Goal: Task Accomplishment & Management: Complete application form

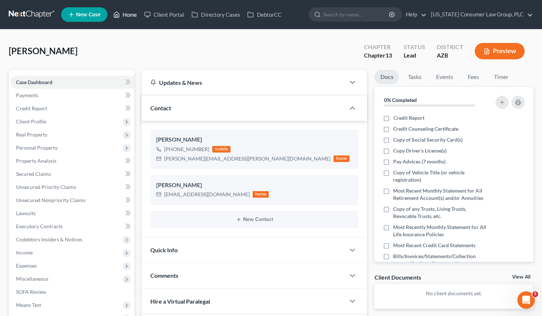
click at [126, 12] on link "Home" at bounding box center [125, 14] width 31 height 13
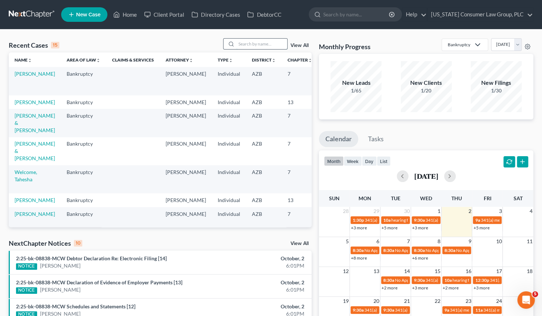
click at [261, 41] on input "search" at bounding box center [261, 44] width 51 height 11
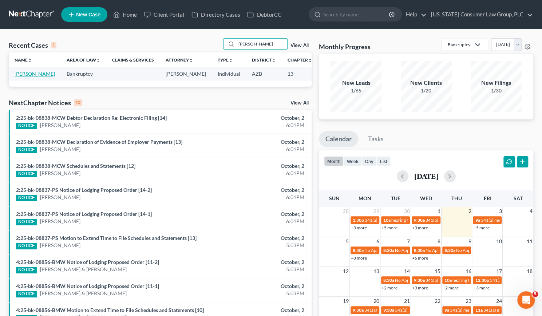
type input "[PERSON_NAME]"
click at [21, 71] on link "[PERSON_NAME]" at bounding box center [35, 74] width 40 height 6
select select "8"
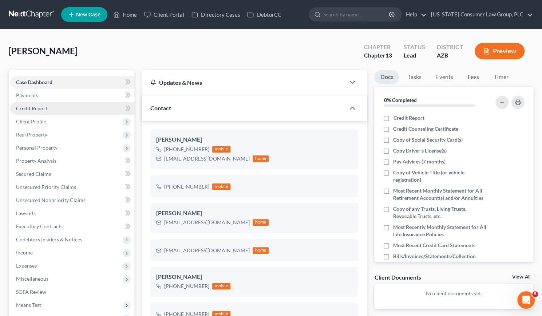
click at [32, 107] on span "Credit Report" at bounding box center [31, 108] width 31 height 6
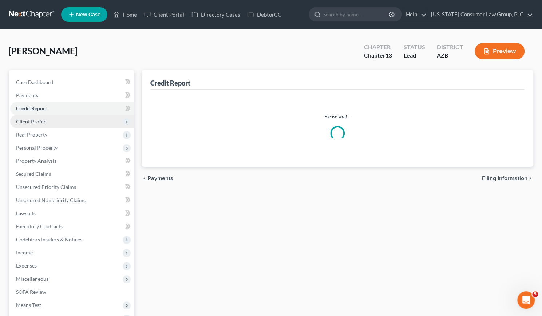
click at [31, 123] on span "Client Profile" at bounding box center [31, 121] width 30 height 6
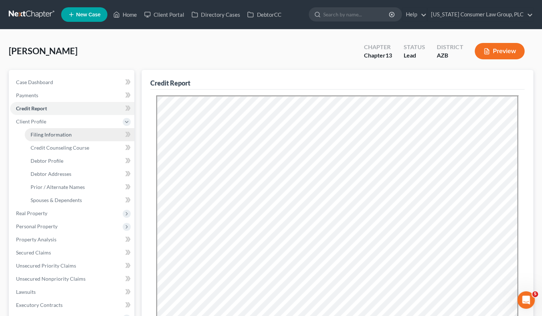
click at [41, 138] on link "Filing Information" at bounding box center [80, 134] width 110 height 13
select select "1"
select select "0"
select select "3"
select select "4"
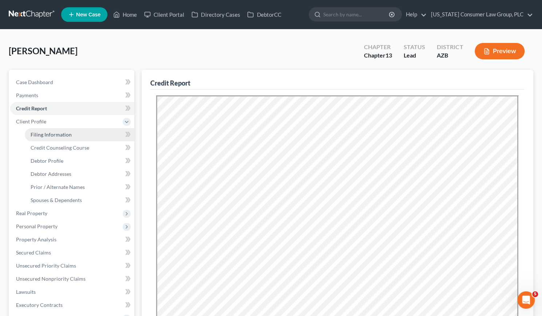
select select "0"
select select "3"
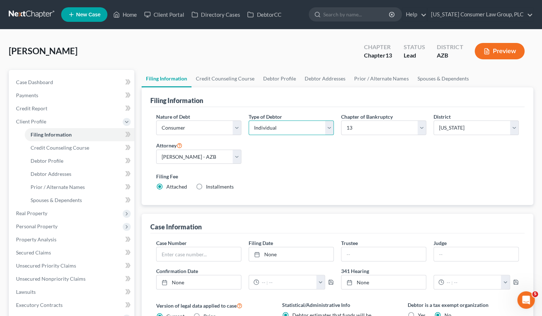
click at [330, 130] on select "Select Individual Joint" at bounding box center [291, 127] width 85 height 15
select select "1"
click at [249, 120] on select "Select Individual Joint" at bounding box center [291, 127] width 85 height 15
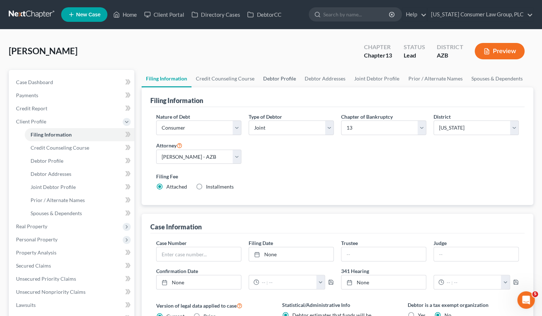
click at [293, 76] on link "Debtor Profile" at bounding box center [279, 78] width 41 height 17
select select "1"
select select "3"
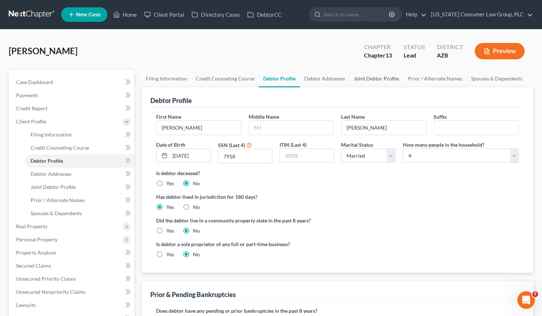
click at [363, 79] on link "Joint Debtor Profile" at bounding box center [376, 78] width 54 height 17
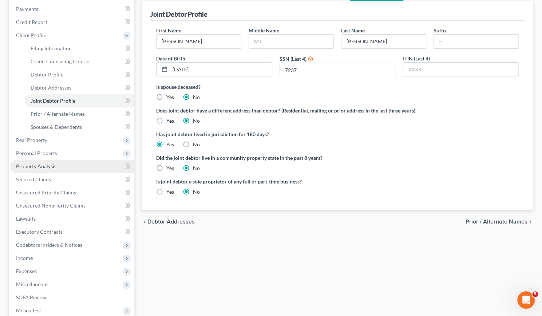
scroll to position [87, 0]
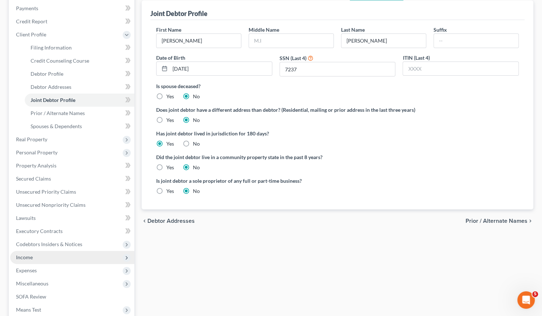
click at [28, 256] on span "Income" at bounding box center [24, 257] width 17 height 6
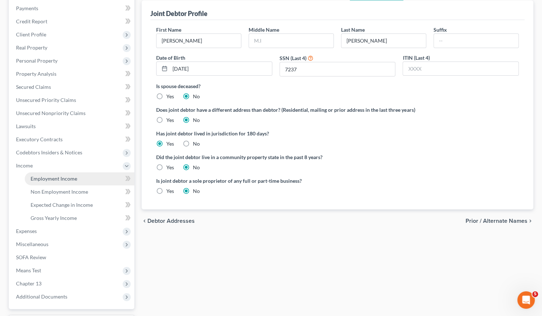
click at [62, 179] on span "Employment Income" at bounding box center [54, 178] width 47 height 6
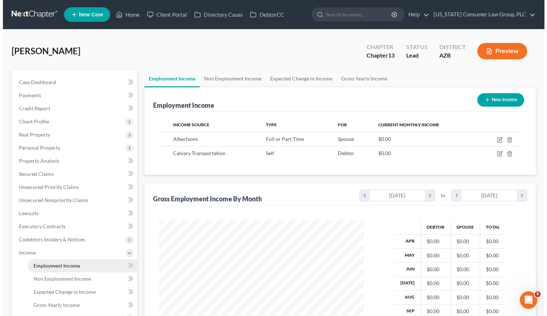
scroll to position [130, 220]
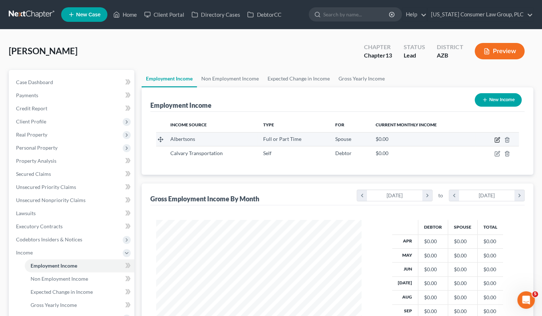
click at [495, 137] on icon "button" at bounding box center [497, 140] width 6 height 6
select select "0"
select select "3"
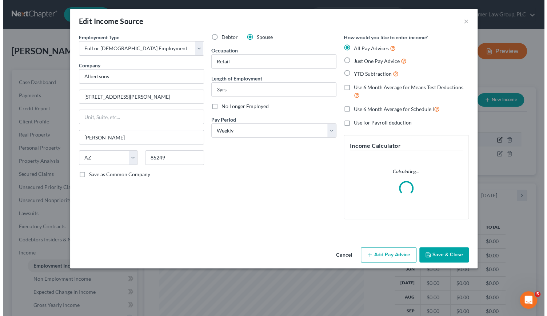
scroll to position [130, 222]
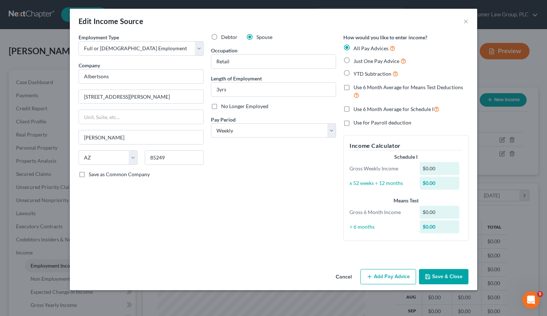
click at [393, 278] on button "Add Pay Advice" at bounding box center [389, 276] width 56 height 15
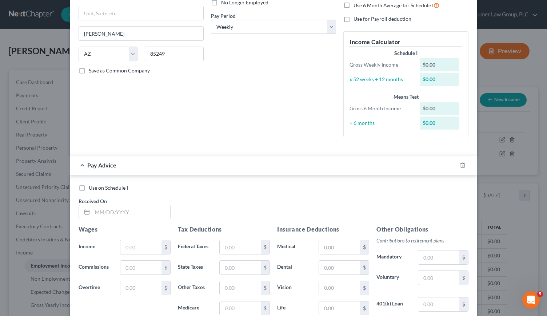
scroll to position [106, 0]
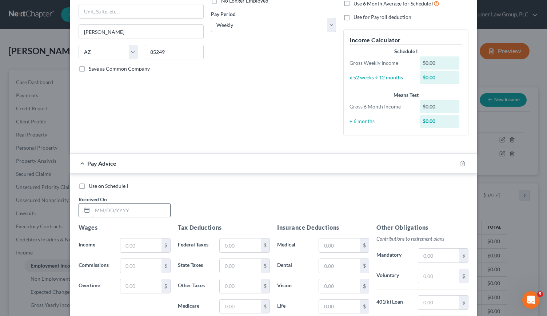
click at [101, 206] on input "text" at bounding box center [131, 210] width 78 height 14
type input "[DATE]"
click at [124, 243] on input "text" at bounding box center [140, 245] width 41 height 14
type input "92.77"
click at [237, 246] on input "text" at bounding box center [240, 245] width 41 height 14
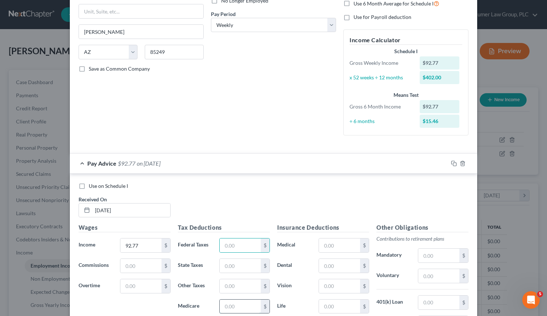
click at [225, 303] on input "text" at bounding box center [240, 307] width 41 height 14
click at [222, 263] on input "text" at bounding box center [240, 266] width 41 height 14
type input "1.86"
click at [226, 307] on input "text" at bounding box center [240, 307] width 41 height 14
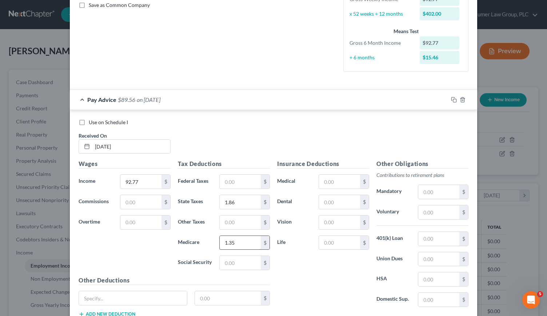
scroll to position [170, 0]
type input "1.35"
click at [234, 260] on input "text" at bounding box center [240, 262] width 41 height 14
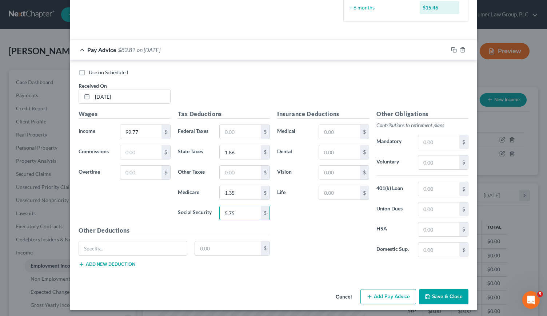
type input "5.75"
click at [382, 296] on button "Add Pay Advice" at bounding box center [389, 296] width 56 height 15
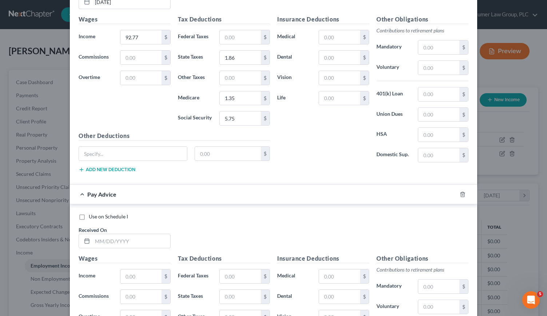
scroll to position [329, 0]
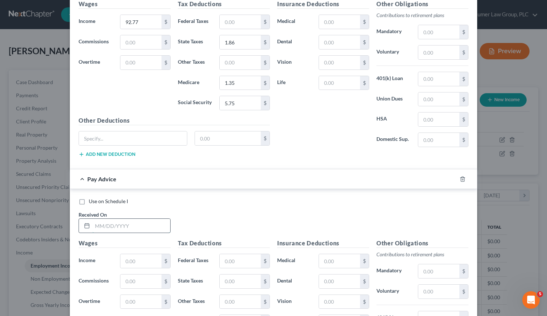
click at [98, 222] on input "text" at bounding box center [131, 226] width 78 height 14
click at [127, 220] on input "04/10/2" at bounding box center [131, 226] width 78 height 14
type input "[DATE]"
click at [125, 260] on input "text" at bounding box center [140, 261] width 41 height 14
type input "63.21"
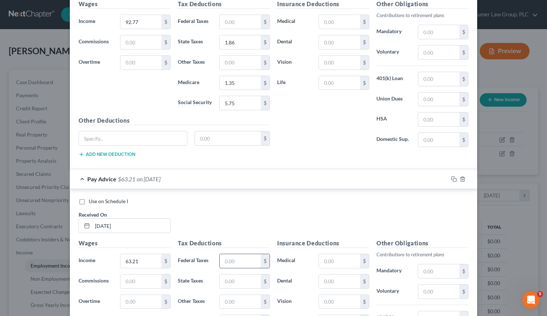
click at [236, 257] on input "text" at bounding box center [240, 261] width 41 height 14
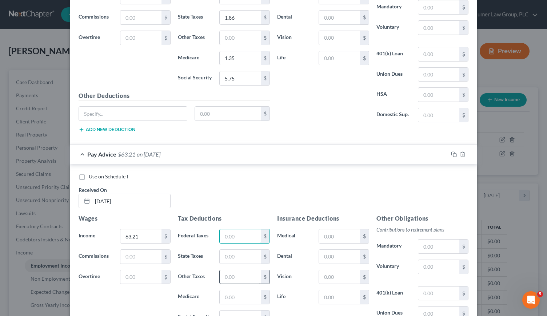
scroll to position [355, 0]
click at [231, 293] on input "text" at bounding box center [240, 296] width 41 height 14
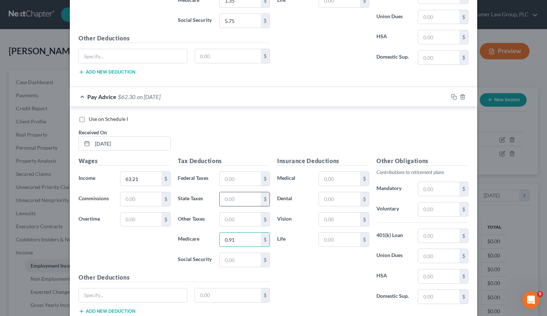
type input "0.91"
click at [222, 196] on input "text" at bounding box center [240, 199] width 41 height 14
type input "1.26"
click at [231, 253] on input "text" at bounding box center [240, 260] width 41 height 14
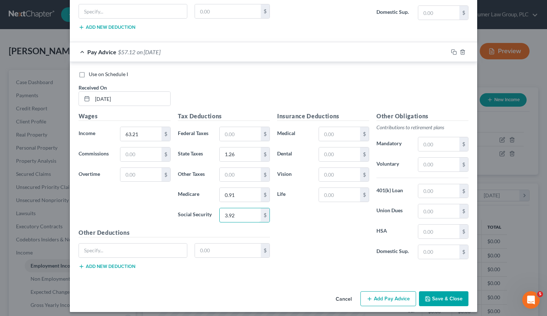
type input "3.92"
click at [395, 294] on button "Add Pay Advice" at bounding box center [389, 298] width 56 height 15
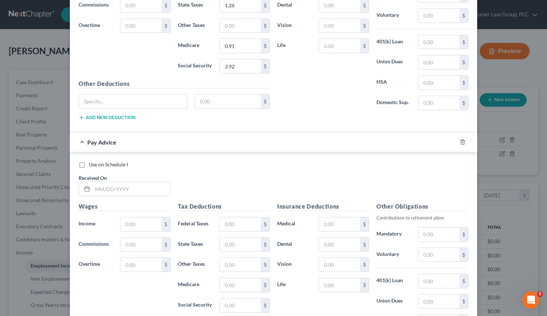
scroll to position [605, 0]
click at [101, 182] on input "text" at bounding box center [131, 189] width 78 height 14
type input "[DATE]"
click at [133, 219] on input "text" at bounding box center [140, 224] width 41 height 14
type input "82.91"
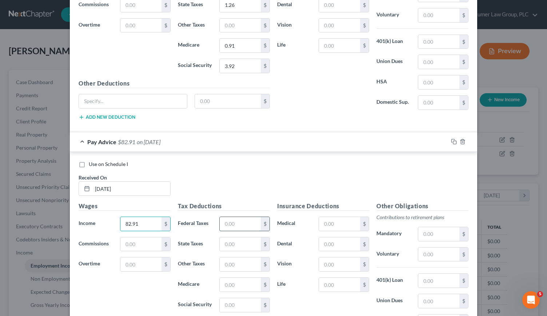
click at [237, 217] on input "text" at bounding box center [240, 224] width 41 height 14
click at [227, 243] on input "text" at bounding box center [240, 244] width 41 height 14
type input "1.66"
click at [224, 278] on input "text" at bounding box center [240, 285] width 41 height 14
type input "1.21"
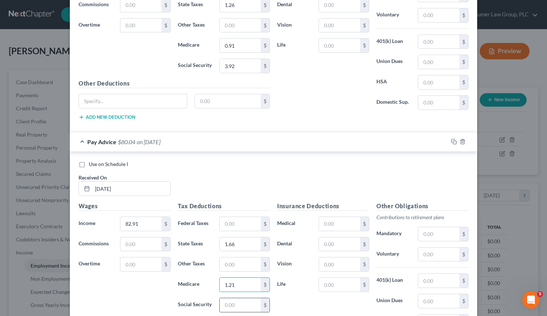
click at [226, 298] on input "text" at bounding box center [240, 305] width 41 height 14
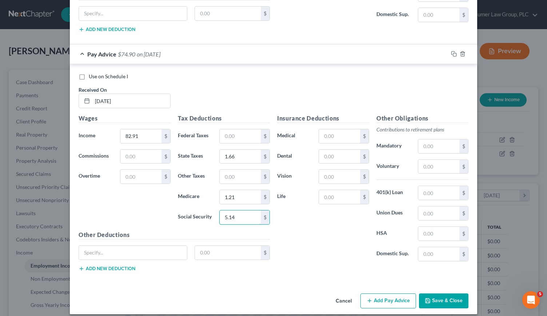
type input "5.14"
click at [396, 294] on button "Add Pay Advice" at bounding box center [389, 300] width 56 height 15
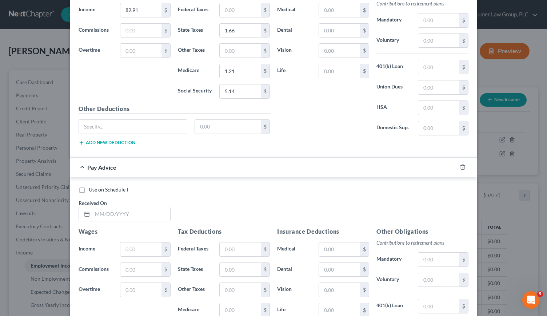
scroll to position [829, 0]
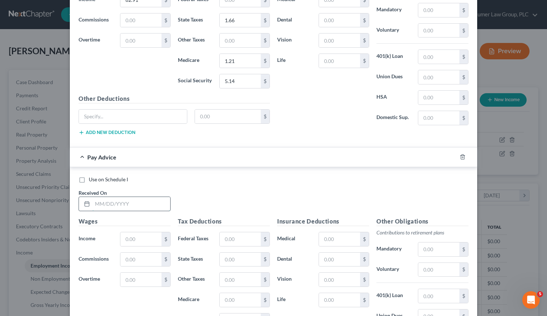
click at [100, 197] on input "text" at bounding box center [131, 204] width 78 height 14
type input "[DATE]"
click at [130, 232] on input "text" at bounding box center [140, 239] width 41 height 14
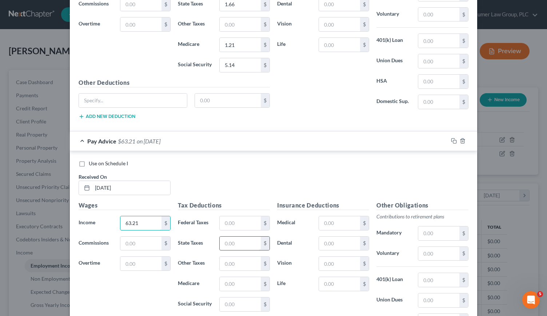
type input "63.21"
click at [227, 237] on input "text" at bounding box center [240, 244] width 41 height 14
type input "1.26"
click at [224, 280] on input "text" at bounding box center [240, 284] width 41 height 14
type input "0.91"
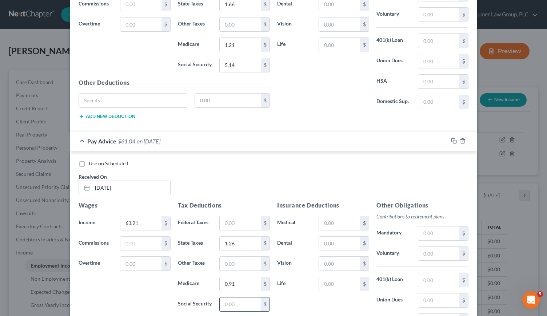
click at [225, 297] on input "text" at bounding box center [240, 304] width 41 height 14
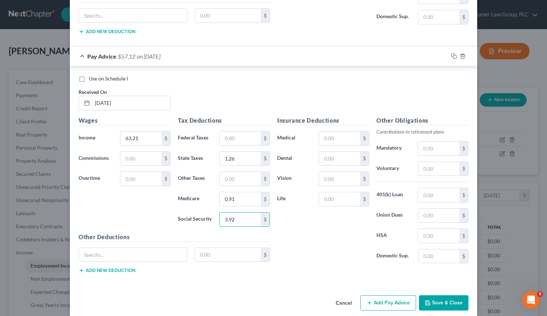
type input "3.92"
click at [384, 295] on button "Add Pay Advice" at bounding box center [389, 302] width 56 height 15
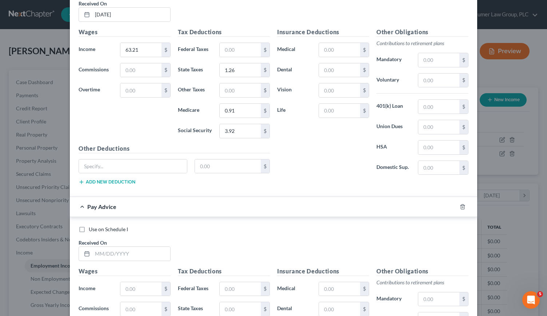
scroll to position [1024, 0]
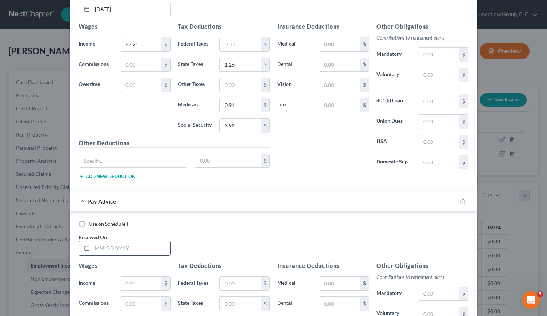
click at [97, 241] on input "text" at bounding box center [131, 248] width 78 height 14
type input "[DATE]"
click at [135, 277] on input "text" at bounding box center [140, 284] width 41 height 14
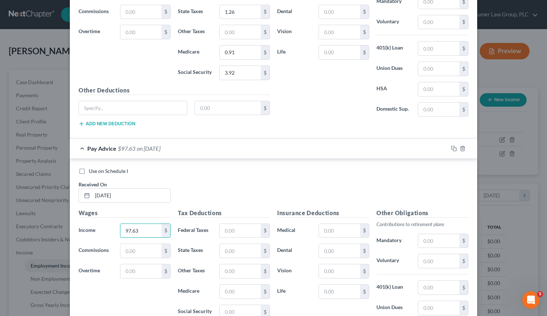
scroll to position [1077, 0]
type input "97.63"
click at [229, 245] on input "text" at bounding box center [240, 250] width 41 height 14
type input "1.95"
click at [223, 284] on input "text" at bounding box center [240, 291] width 41 height 14
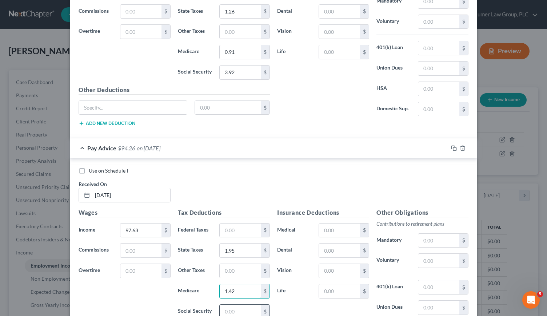
type input "1.42"
click at [228, 305] on input "text" at bounding box center [240, 312] width 41 height 14
type input "6.05"
click at [331, 223] on input "text" at bounding box center [339, 230] width 41 height 14
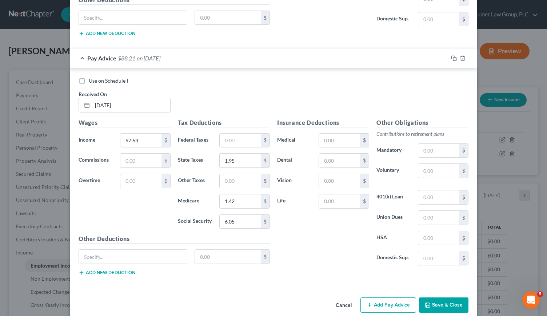
click at [376, 297] on button "Add Pay Advice" at bounding box center [389, 304] width 56 height 15
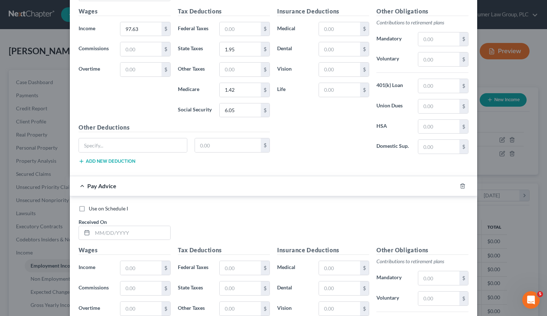
scroll to position [1292, 0]
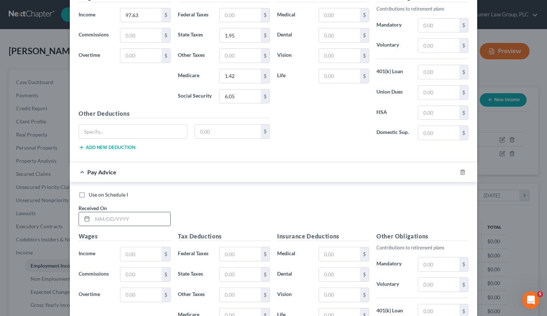
click at [114, 212] on input "text" at bounding box center [131, 219] width 78 height 14
type input "[DATE]"
click at [130, 247] on input "text" at bounding box center [140, 254] width 41 height 14
type input "77.80"
click at [241, 247] on input "text" at bounding box center [240, 254] width 41 height 14
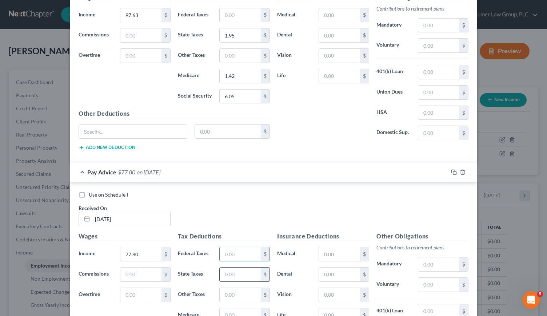
click at [231, 268] on input "text" at bounding box center [240, 275] width 41 height 14
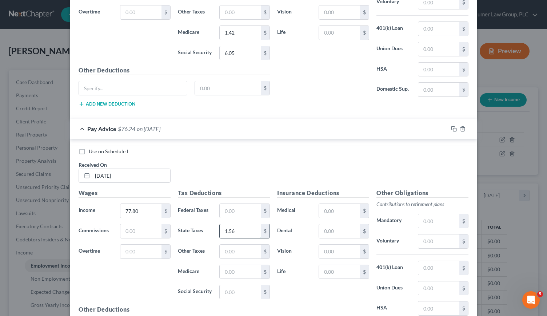
scroll to position [1336, 0]
type input "1.56"
click at [231, 265] on input "text" at bounding box center [240, 272] width 41 height 14
type input "1.13"
click at [231, 285] on input "text" at bounding box center [240, 292] width 41 height 14
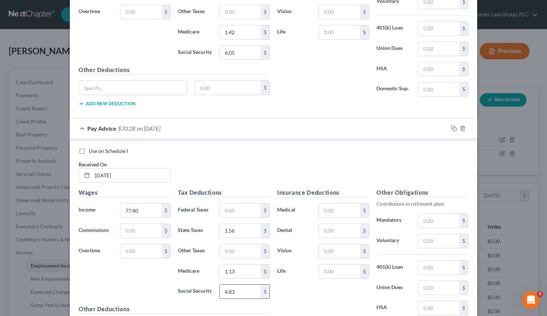
scroll to position [1404, 0]
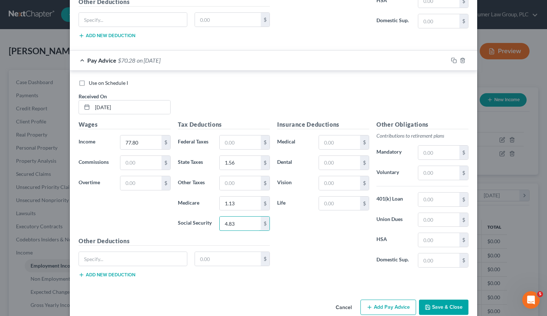
type input "4.83"
click at [395, 300] on button "Add Pay Advice" at bounding box center [389, 307] width 56 height 15
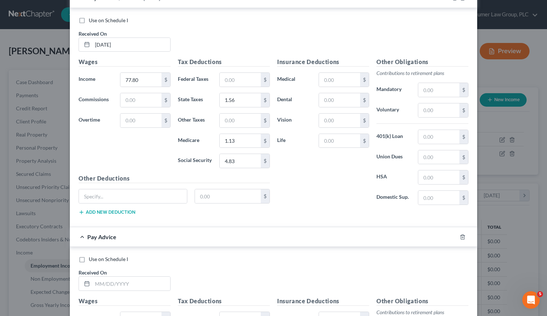
scroll to position [1467, 0]
click at [102, 276] on input "text" at bounding box center [131, 283] width 78 height 14
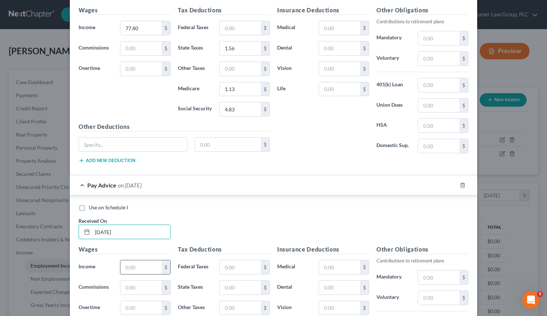
type input "[DATE]"
click at [130, 260] on input "text" at bounding box center [140, 267] width 41 height 14
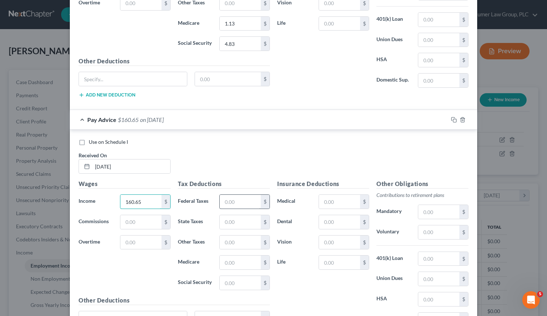
type input "160.65"
click at [227, 195] on input "text" at bounding box center [240, 202] width 41 height 14
click at [230, 215] on input "text" at bounding box center [240, 222] width 41 height 14
type input "3.21"
click at [230, 256] on input "text" at bounding box center [240, 263] width 41 height 14
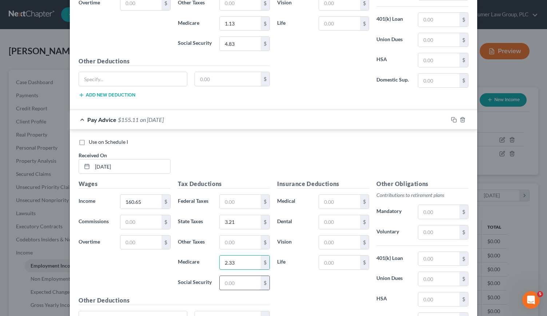
type input "2.33"
click at [230, 276] on input "text" at bounding box center [240, 283] width 41 height 14
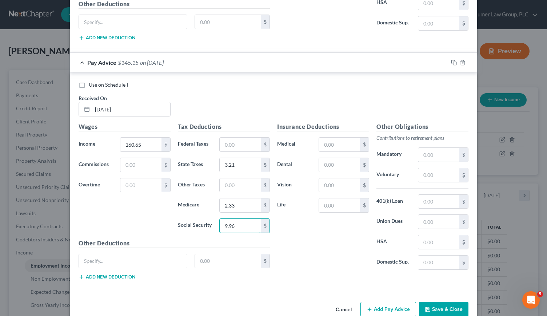
type input "9.96"
click at [385, 302] on button "Add Pay Advice" at bounding box center [389, 309] width 56 height 15
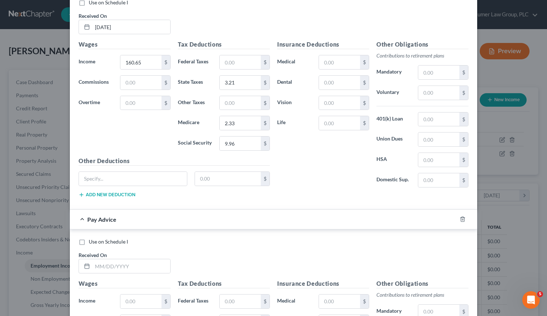
scroll to position [1727, 0]
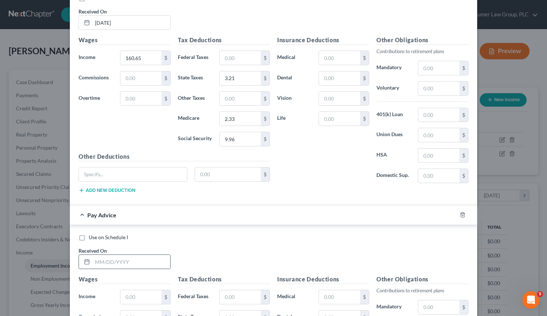
click at [114, 255] on input "text" at bounding box center [131, 262] width 78 height 14
type input "[DATE]"
click at [132, 290] on input "text" at bounding box center [140, 297] width 41 height 14
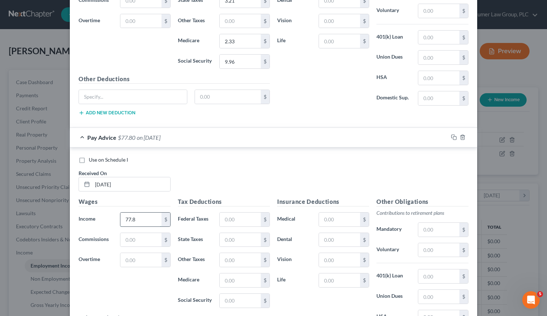
scroll to position [1807, 0]
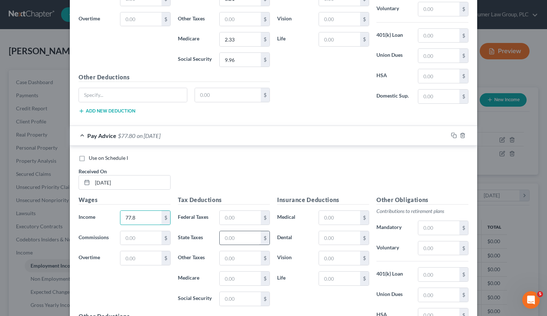
type input "77.8"
click at [230, 231] on input "text" at bounding box center [240, 238] width 41 height 14
type input "1.56"
click at [230, 272] on input "text" at bounding box center [240, 279] width 41 height 14
type input "1.12"
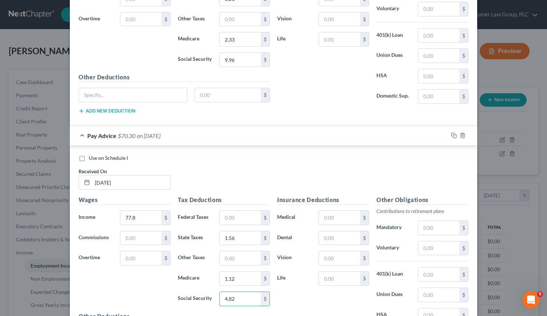
scroll to position [1877, 0]
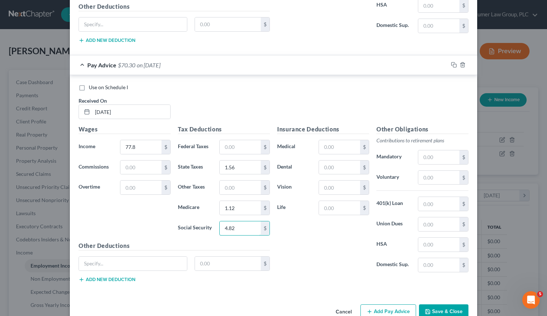
type input "4.82"
click at [378, 304] on button "Add Pay Advice" at bounding box center [389, 311] width 56 height 15
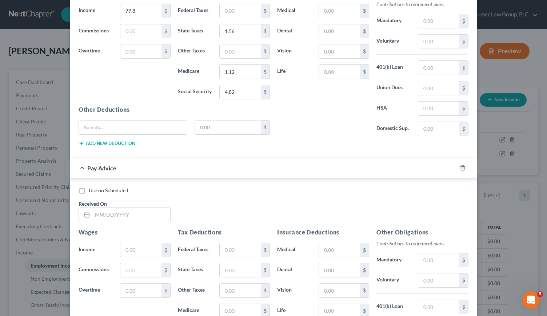
scroll to position [2015, 0]
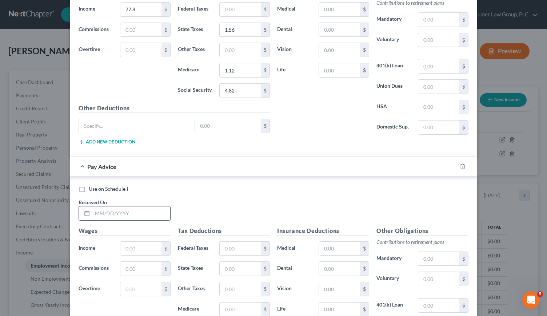
click at [105, 206] on input "text" at bounding box center [131, 213] width 78 height 14
type input "[DATE]"
click at [130, 242] on input "text" at bounding box center [140, 249] width 41 height 14
type input "165.64"
click at [223, 262] on input "text" at bounding box center [240, 269] width 41 height 14
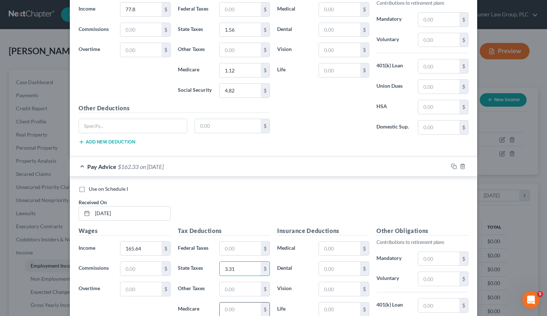
type input "3.31"
click at [226, 302] on input "text" at bounding box center [240, 309] width 41 height 14
type input "2.41"
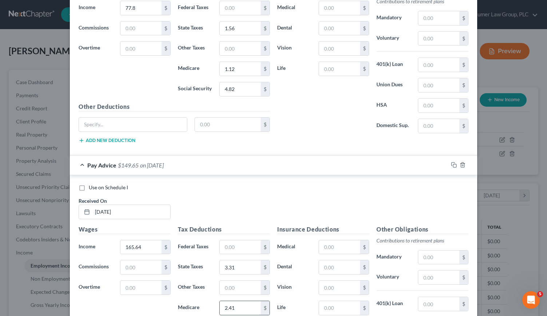
scroll to position [2115, 0]
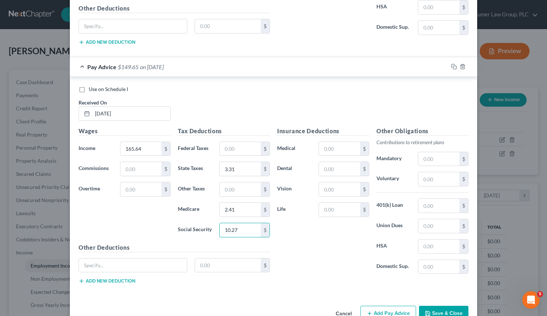
type input "10.27"
click at [394, 306] on button "Add Pay Advice" at bounding box center [389, 313] width 56 height 15
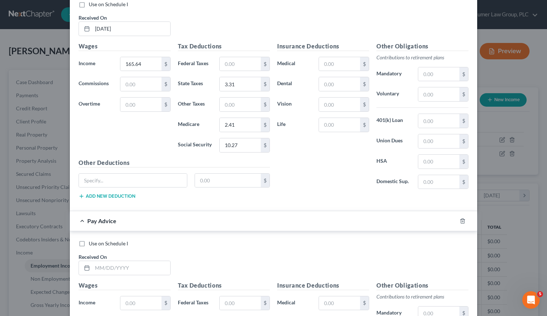
scroll to position [2204, 0]
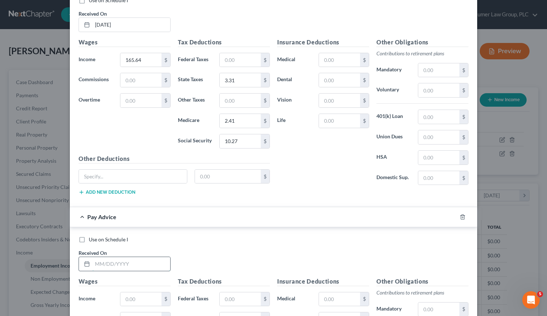
click at [95, 257] on input "text" at bounding box center [131, 264] width 78 height 14
type input "[DATE]"
click at [132, 292] on input "text" at bounding box center [140, 299] width 41 height 14
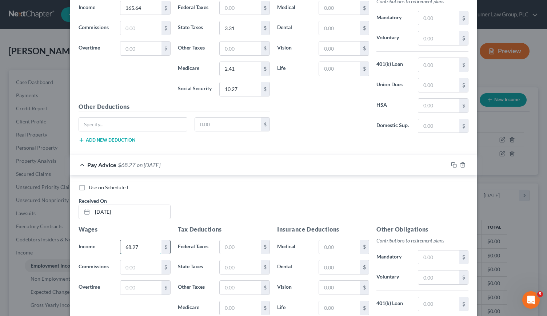
scroll to position [2256, 0]
type input "68.27"
click at [228, 260] on input "text" at bounding box center [240, 267] width 41 height 14
type input "1.37"
click at [222, 301] on input "text" at bounding box center [240, 308] width 41 height 14
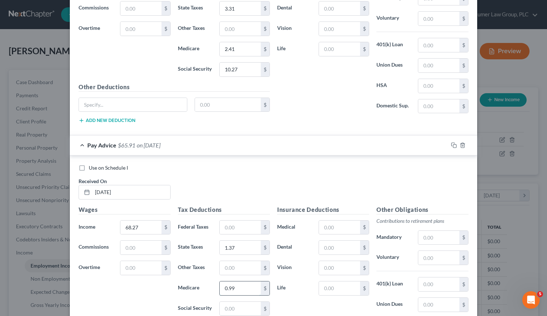
scroll to position [2277, 0]
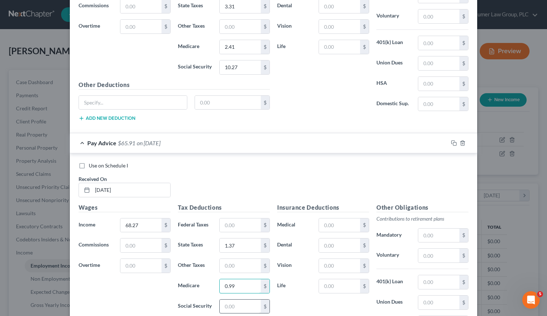
type input "0.99"
click at [222, 300] on input "text" at bounding box center [240, 307] width 41 height 14
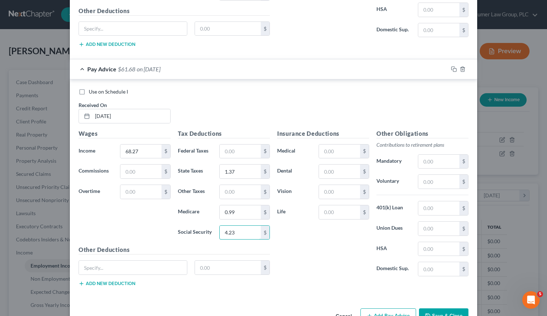
type input "4.23"
click at [379, 308] on button "Add Pay Advice" at bounding box center [389, 315] width 56 height 15
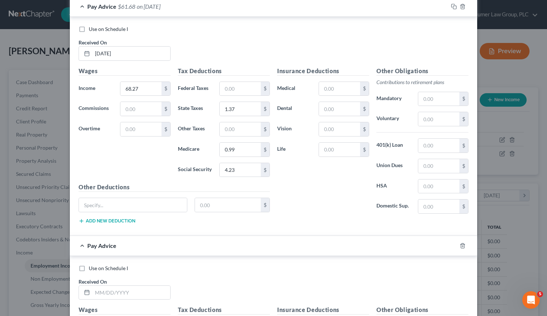
scroll to position [2423, 0]
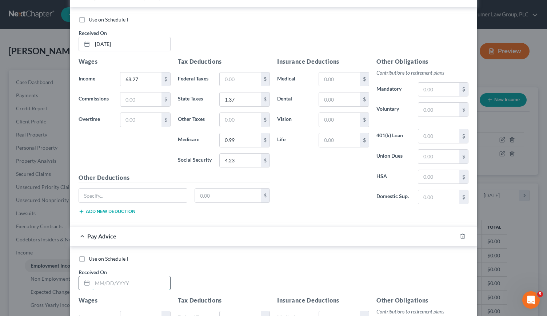
click at [107, 276] on input "text" at bounding box center [131, 283] width 78 height 14
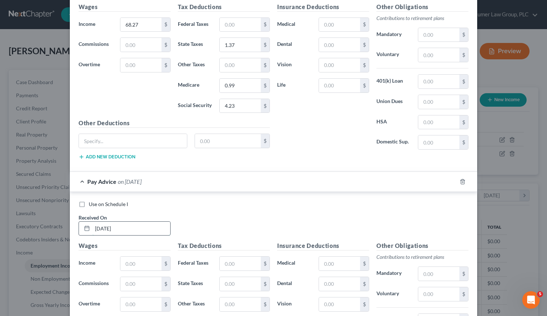
scroll to position [2478, 0]
type input "[DATE]"
click at [133, 257] on input "text" at bounding box center [140, 264] width 41 height 14
type input "155.66"
click at [232, 277] on input "text" at bounding box center [240, 284] width 41 height 14
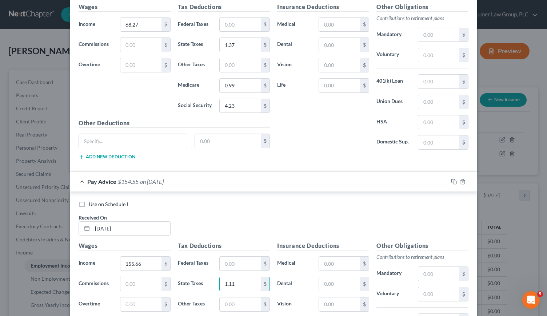
type input "1.11"
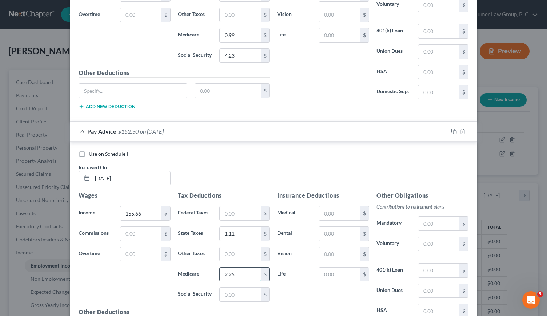
scroll to position [2530, 0]
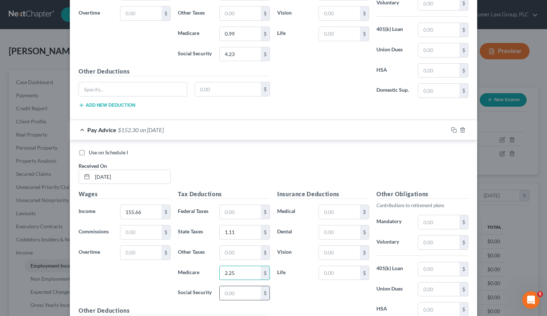
type input "2.25"
click at [233, 286] on input "text" at bounding box center [240, 293] width 41 height 14
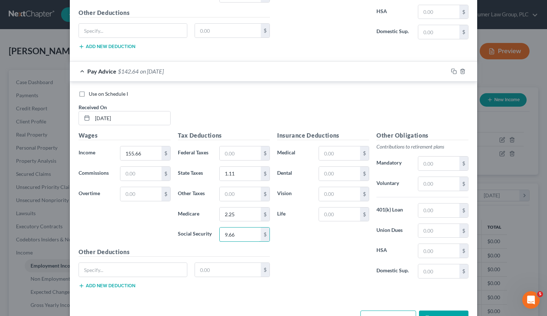
type input "9.66"
click at [377, 310] on button "Add Pay Advice" at bounding box center [389, 317] width 56 height 15
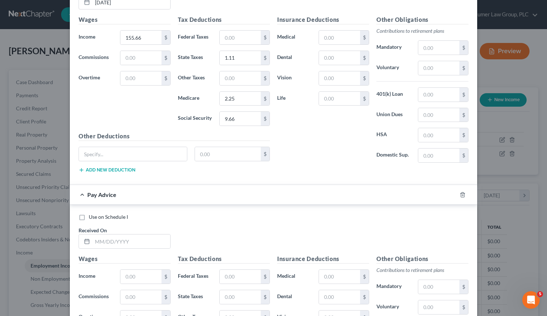
scroll to position [2712, 0]
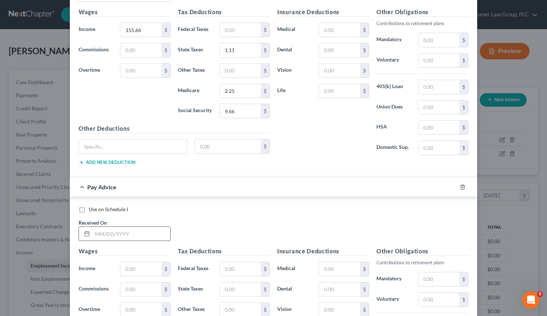
click at [98, 227] on input "text" at bounding box center [131, 234] width 78 height 14
type input "[DATE]"
click at [130, 262] on input "text" at bounding box center [140, 269] width 41 height 14
type input "63.21"
click at [233, 282] on input "text" at bounding box center [240, 289] width 41 height 14
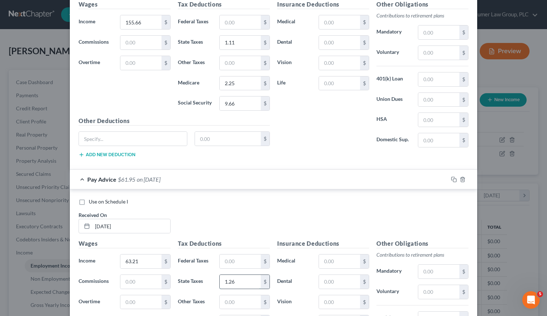
scroll to position [2721, 0]
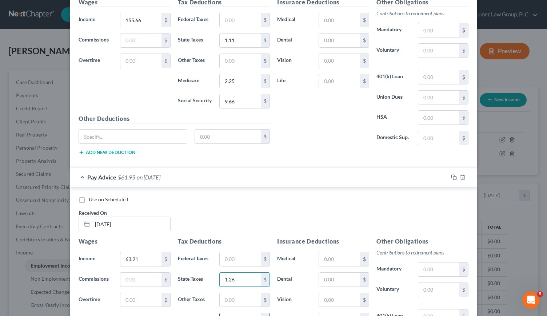
type input "1.26"
click at [226, 313] on input "text" at bounding box center [240, 320] width 41 height 14
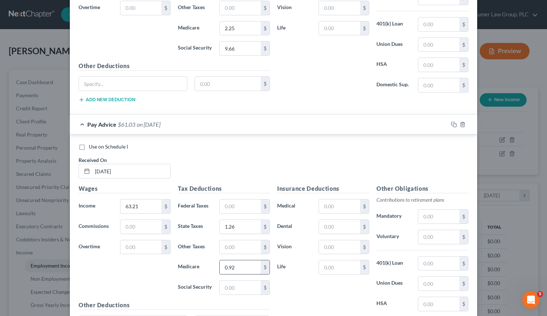
scroll to position [2775, 0]
type input "0.92"
click at [228, 280] on input "text" at bounding box center [240, 287] width 41 height 14
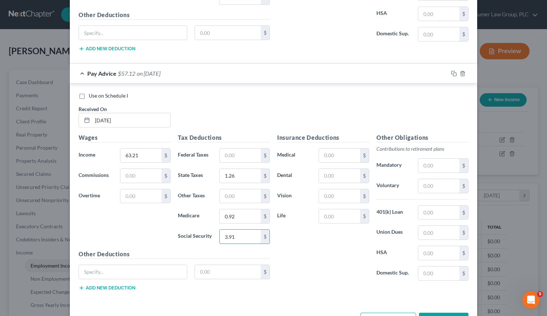
type input "3.91"
click at [375, 313] on button "Add Pay Advice" at bounding box center [389, 320] width 56 height 15
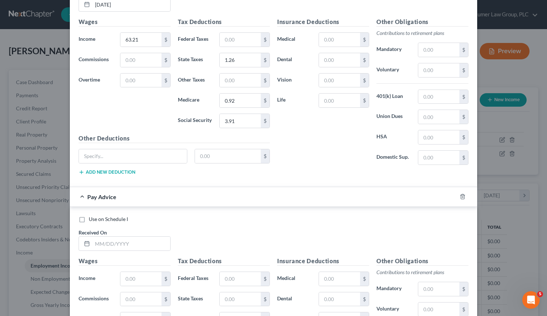
scroll to position [2942, 0]
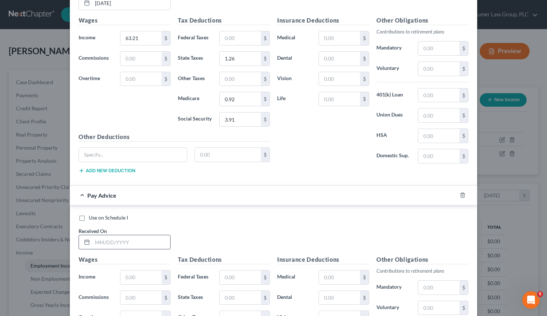
click at [102, 235] on input "text" at bounding box center [131, 242] width 78 height 14
type input "[DATE]"
click at [126, 270] on input "text" at bounding box center [140, 277] width 41 height 14
type input "92.64"
click at [232, 291] on input "text" at bounding box center [240, 298] width 41 height 14
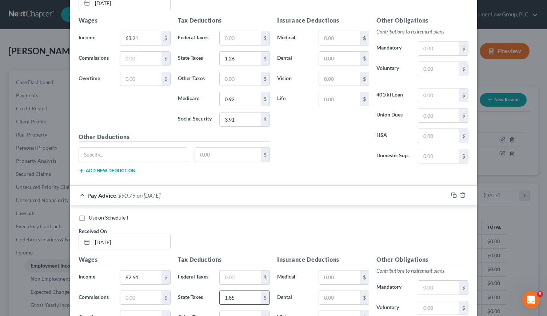
type input "1.85"
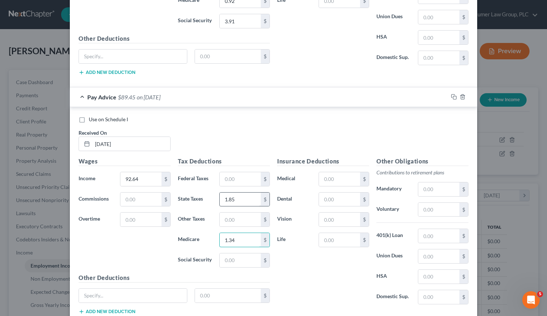
scroll to position [3041, 0]
type input "1.34"
click at [226, 253] on input "text" at bounding box center [240, 260] width 41 height 14
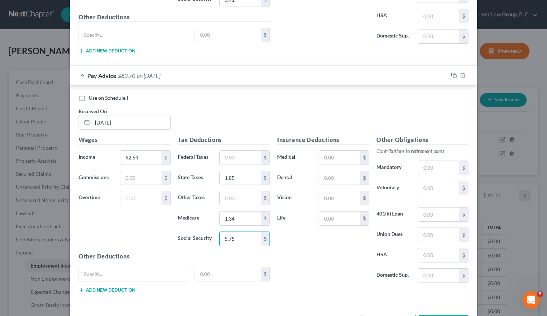
type input "5.75"
click at [378, 315] on button "Add Pay Advice" at bounding box center [389, 322] width 56 height 15
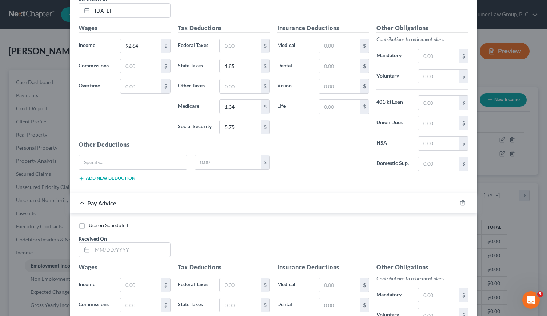
scroll to position [3175, 0]
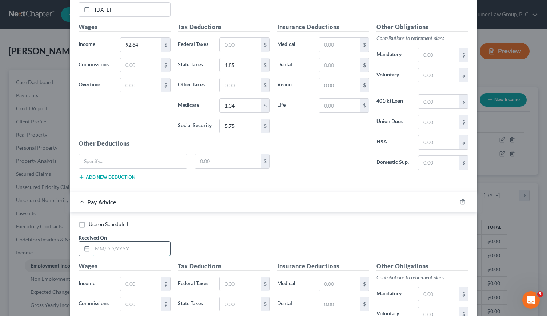
click at [99, 242] on input "text" at bounding box center [131, 249] width 78 height 14
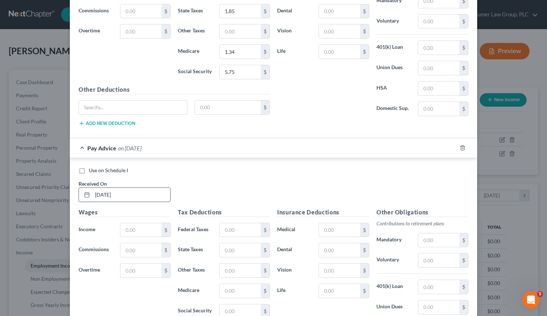
scroll to position [3230, 0]
type input "[DATE]"
click at [130, 222] on input "text" at bounding box center [140, 229] width 41 height 14
type input "63.27"
click at [231, 242] on input "text" at bounding box center [240, 249] width 41 height 14
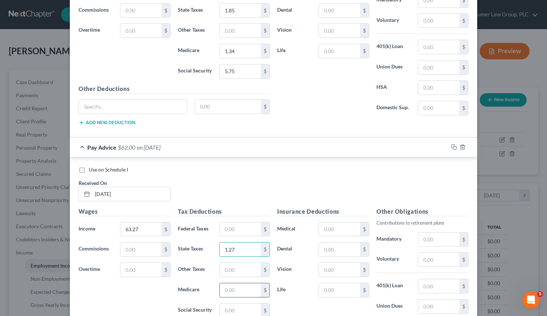
type input "1.27"
click at [231, 283] on input "text" at bounding box center [240, 290] width 41 height 14
type input "0.92"
click at [227, 304] on input "text" at bounding box center [240, 311] width 41 height 14
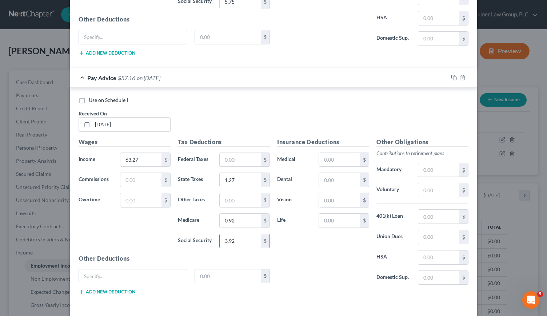
type input "3.92"
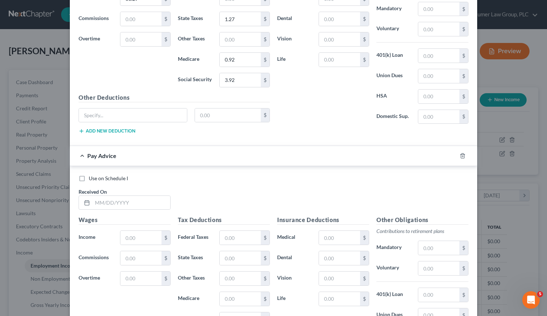
scroll to position [3460, 0]
click at [98, 195] on input "text" at bounding box center [131, 202] width 78 height 14
type input "[DATE]"
click at [128, 230] on input "text" at bounding box center [140, 237] width 41 height 14
type input "72.94"
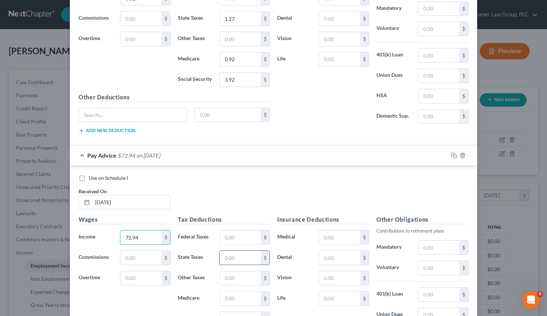
click at [225, 251] on input "text" at bounding box center [240, 258] width 41 height 14
type input "1.46"
click at [224, 292] on input "text" at bounding box center [240, 299] width 41 height 14
type input "1.06"
click at [227, 312] on input "text" at bounding box center [240, 319] width 41 height 14
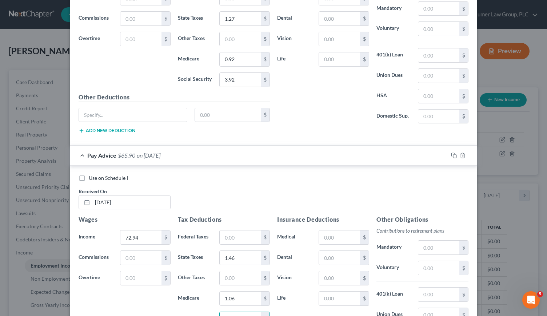
scroll to position [3536, 0]
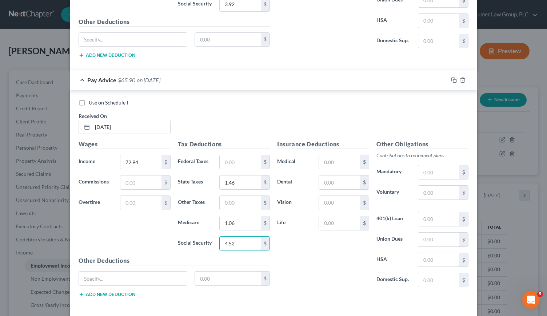
type input "4.52"
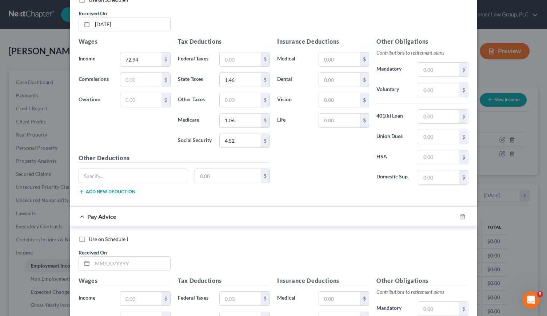
scroll to position [3638, 0]
click at [96, 257] on input "text" at bounding box center [131, 264] width 78 height 14
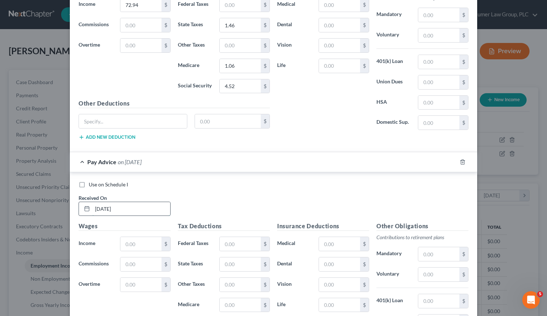
scroll to position [3694, 0]
type input "[DATE]"
click at [135, 236] on input "text" at bounding box center [140, 243] width 41 height 14
type input "73"
click at [226, 257] on input "text" at bounding box center [240, 264] width 41 height 14
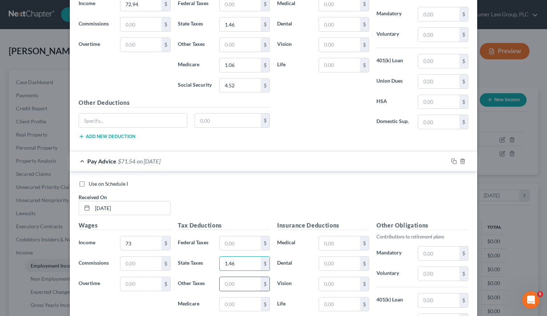
type input "1.46"
click at [234, 277] on input "text" at bounding box center [240, 284] width 41 height 14
click at [228, 297] on input "text" at bounding box center [240, 304] width 41 height 14
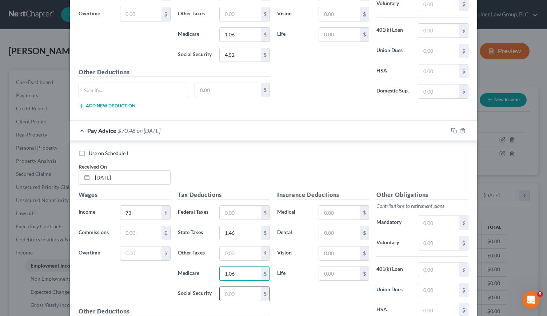
type input "1.06"
click at [228, 287] on input "text" at bounding box center [240, 294] width 41 height 14
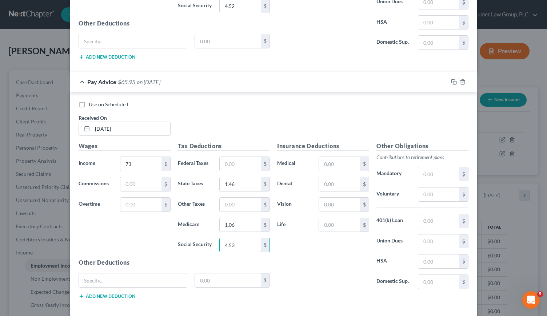
type input "4.53"
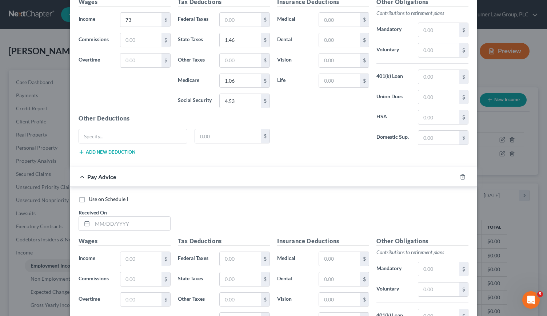
scroll to position [3942, 0]
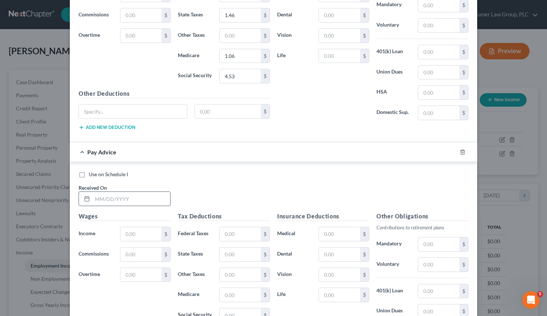
click at [97, 192] on input "text" at bounding box center [131, 199] width 78 height 14
type input "[DATE]"
click at [141, 227] on input "text" at bounding box center [140, 234] width 41 height 14
drag, startPoint x: 132, startPoint y: 198, endPoint x: 94, endPoint y: 203, distance: 38.2
click at [94, 227] on div "Income * 5.59 $" at bounding box center [124, 234] width 99 height 15
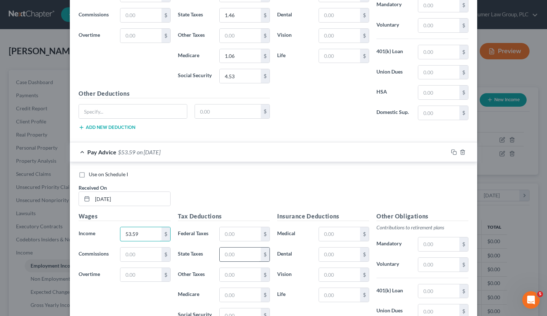
type input "53.59"
click at [234, 248] on input "text" at bounding box center [240, 255] width 41 height 14
type input "1.07"
click at [229, 288] on input "text" at bounding box center [240, 295] width 41 height 14
type input "0.77"
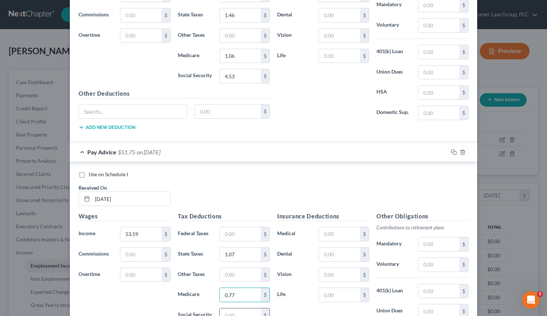
click at [222, 308] on input "text" at bounding box center [240, 315] width 41 height 14
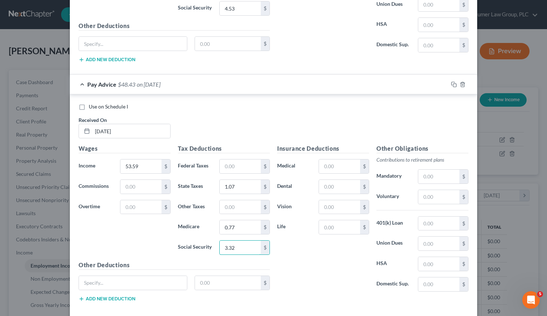
type input "3.32"
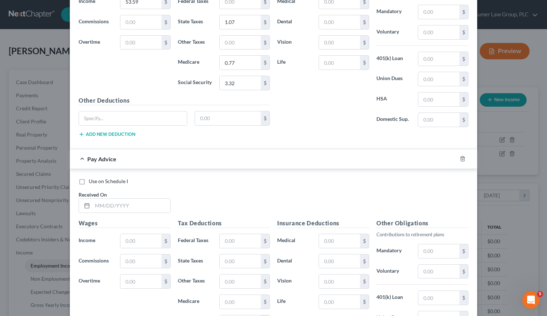
scroll to position [4181, 0]
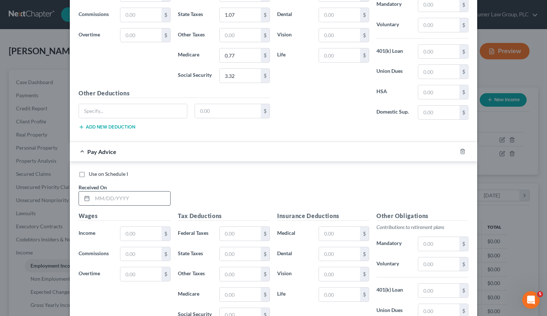
click at [97, 191] on input "text" at bounding box center [131, 198] width 78 height 14
type input "[DATE]"
click at [125, 227] on input "text" at bounding box center [140, 234] width 41 height 14
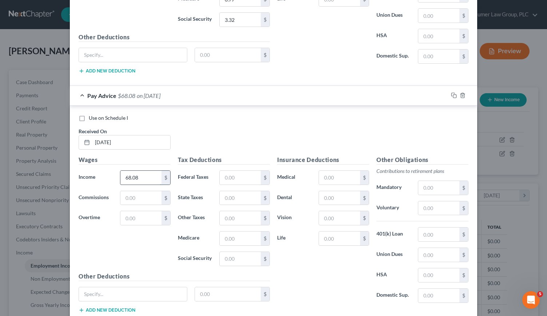
scroll to position [4246, 0]
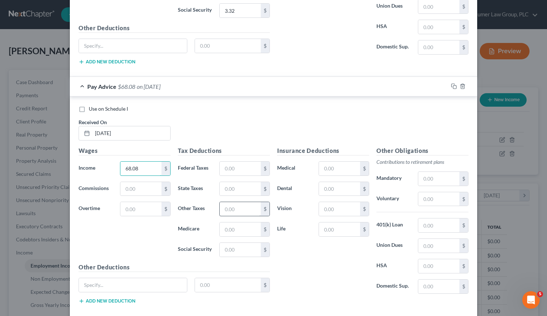
type input "68.08"
click at [225, 202] on input "text" at bounding box center [240, 209] width 41 height 14
click at [225, 182] on input "text" at bounding box center [240, 189] width 41 height 14
type input "1.36"
click at [222, 222] on input "text" at bounding box center [240, 229] width 41 height 14
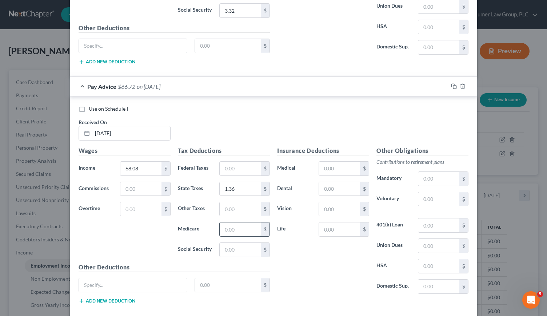
click at [222, 222] on input "text" at bounding box center [240, 229] width 41 height 14
type input "0.99"
click at [226, 243] on input "text" at bounding box center [240, 250] width 41 height 14
type input "4"
type input "0"
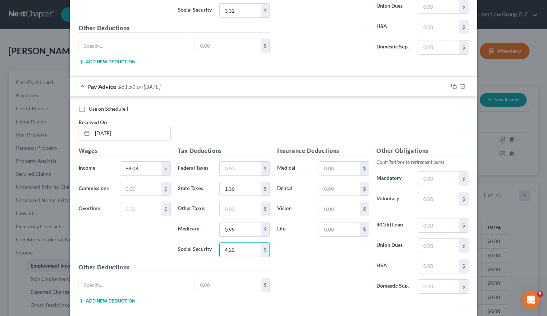
type input "4.22"
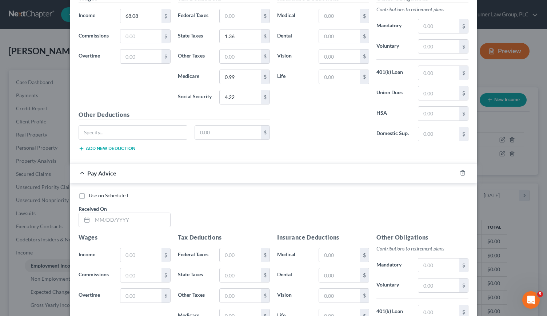
scroll to position [4399, 0]
click at [99, 213] on input "text" at bounding box center [131, 220] width 78 height 14
type input "[DATE]"
click at [131, 248] on input "text" at bounding box center [140, 255] width 41 height 14
type input "77.80"
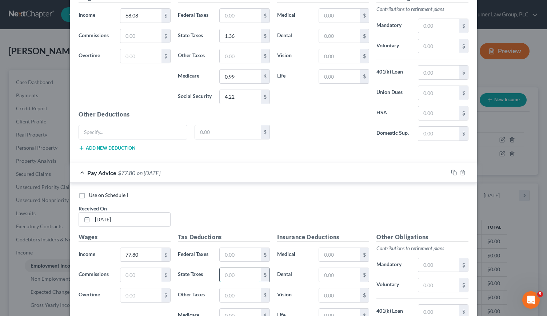
click at [233, 268] on input "text" at bounding box center [240, 275] width 41 height 14
type input "1.56"
click at [225, 309] on input "text" at bounding box center [240, 316] width 41 height 14
type input "1.13"
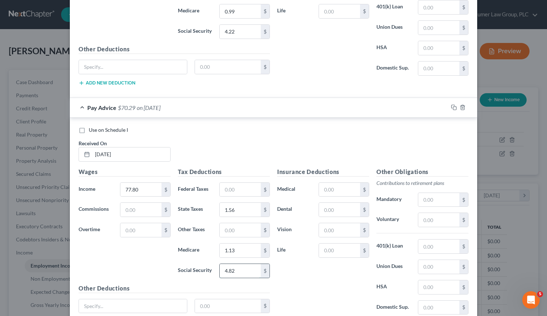
scroll to position [4465, 0]
type input "4.82"
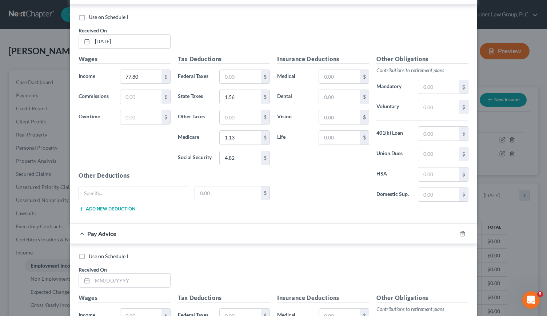
scroll to position [4578, 0]
click at [102, 273] on input "text" at bounding box center [131, 280] width 78 height 14
type input "8"
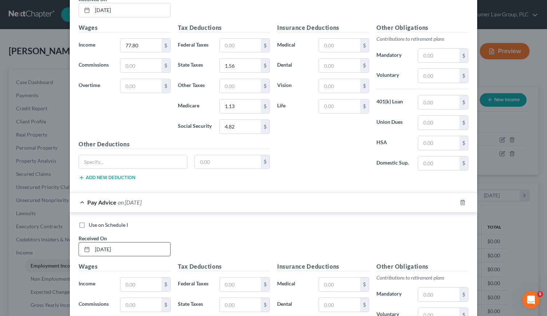
scroll to position [4610, 0]
type input "[DATE]"
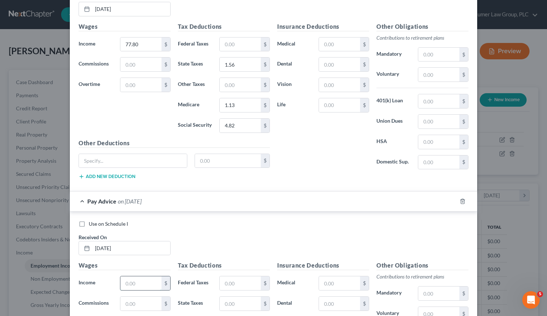
click at [130, 276] on input "text" at bounding box center [140, 283] width 41 height 14
type input "82.66"
click at [227, 297] on input "text" at bounding box center [240, 304] width 41 height 14
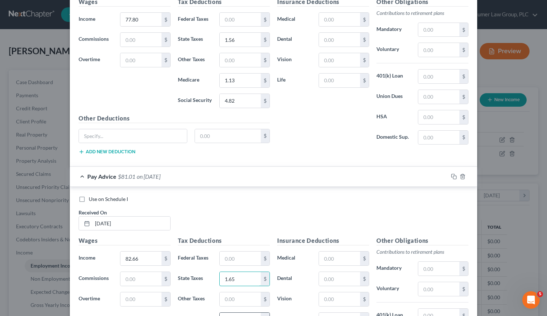
type input "1.65"
click at [225, 313] on input "text" at bounding box center [240, 320] width 41 height 14
type input "1.2"
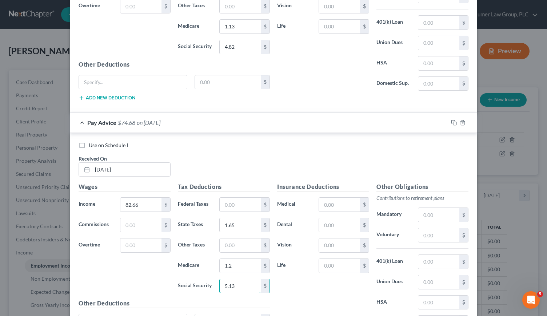
scroll to position [4720, 0]
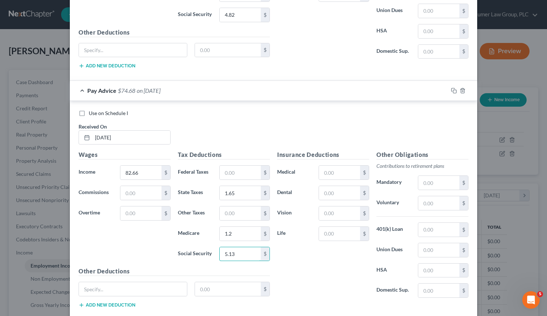
type input "5.13"
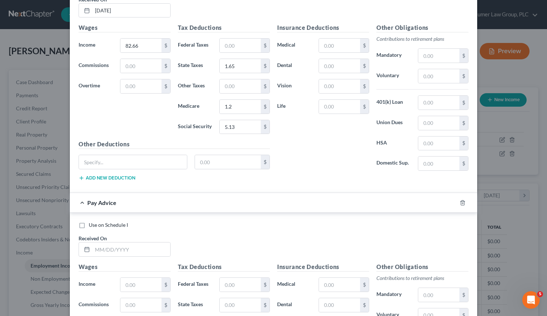
scroll to position [4848, 0]
click at [95, 242] on input "text" at bounding box center [131, 249] width 78 height 14
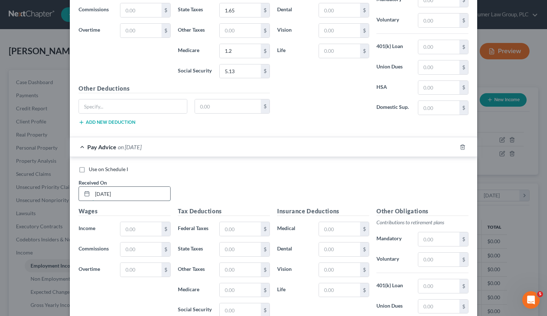
scroll to position [4911, 0]
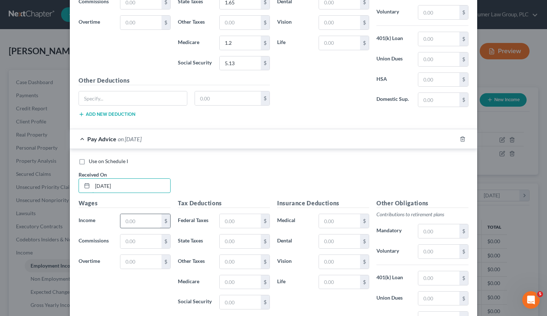
type input "[DATE]"
click at [135, 214] on input "text" at bounding box center [140, 221] width 41 height 14
type input "82.72"
click at [225, 234] on input "text" at bounding box center [240, 241] width 41 height 14
type input "1.65"
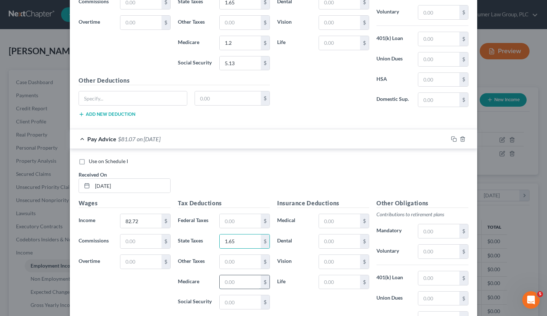
click at [225, 275] on input "text" at bounding box center [240, 282] width 41 height 14
type input "1.19"
click at [225, 295] on input "text" at bounding box center [240, 302] width 41 height 14
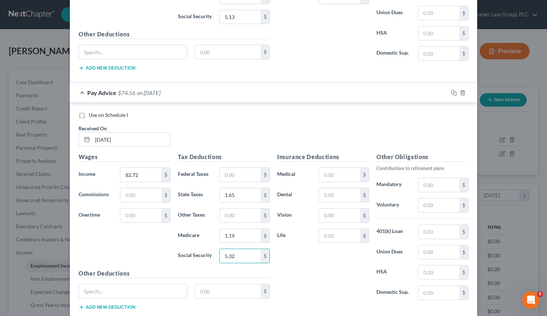
type input "5.32"
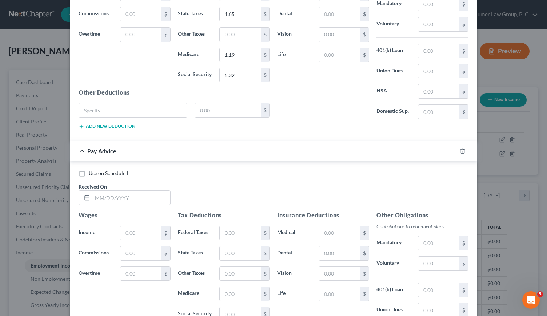
scroll to position [5139, 0]
click at [95, 190] on input "text" at bounding box center [131, 197] width 78 height 14
type input "[DATE]"
click at [124, 226] on input "text" at bounding box center [140, 233] width 41 height 14
type input "7"
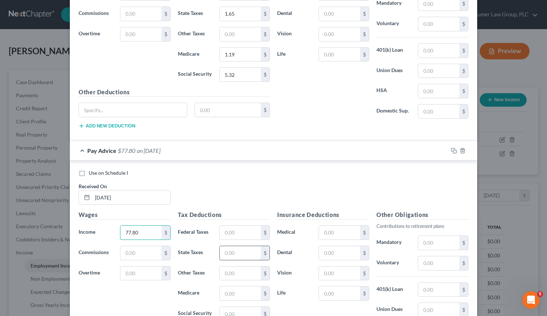
type input "77.80"
click at [227, 246] on input "text" at bounding box center [240, 253] width 41 height 14
type input "1.56"
click at [231, 286] on input "text" at bounding box center [240, 293] width 41 height 14
type input "1.13"
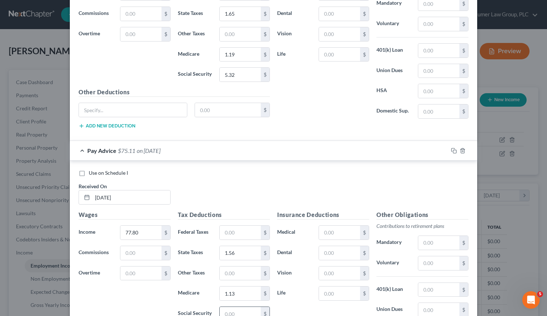
click at [220, 307] on input "text" at bounding box center [240, 314] width 41 height 14
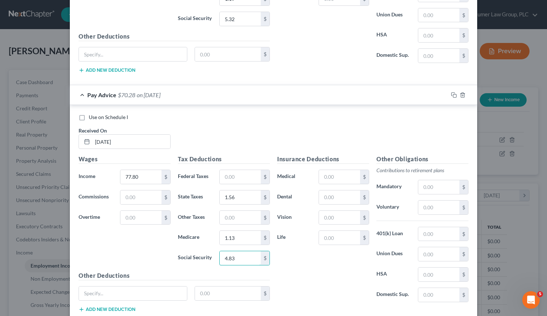
type input "4.83"
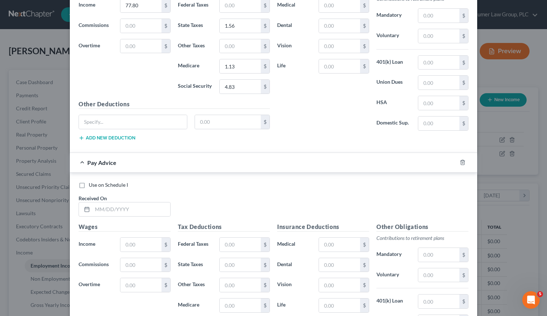
scroll to position [5366, 0]
click at [115, 202] on input "text" at bounding box center [131, 209] width 78 height 14
type input "[DATE]"
click at [136, 237] on input "text" at bounding box center [140, 244] width 41 height 14
type input "77.80"
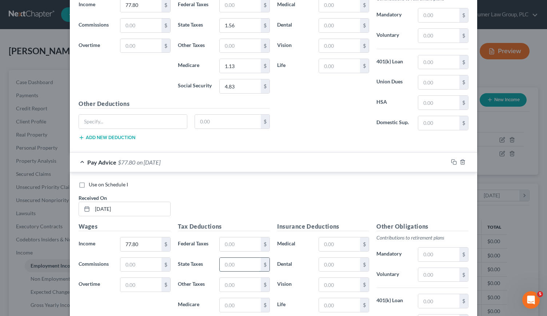
click at [241, 258] on input "text" at bounding box center [240, 265] width 41 height 14
type input "1.56"
click at [231, 298] on input "text" at bounding box center [240, 305] width 41 height 14
type input "1.13"
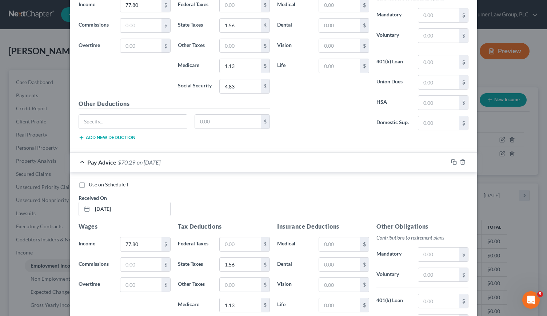
scroll to position [5431, 0]
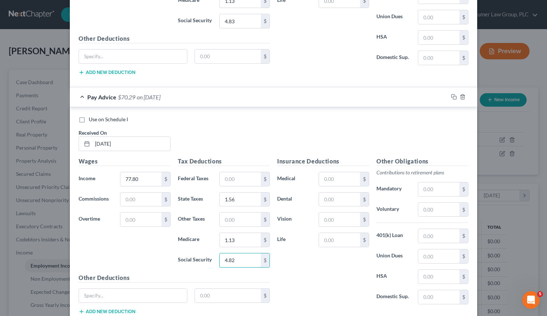
type input "4.82"
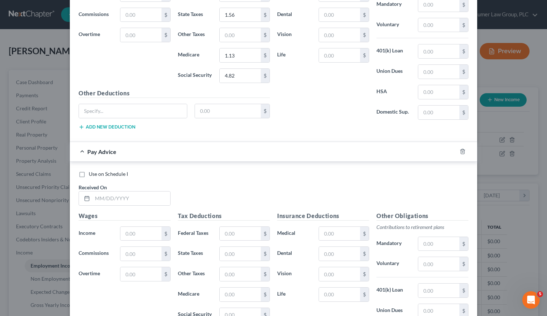
scroll to position [5616, 0]
click at [101, 191] on input "text" at bounding box center [131, 198] width 78 height 14
type input "[DATE]"
click at [125, 226] on input "text" at bounding box center [140, 233] width 41 height 14
type input "82.66"
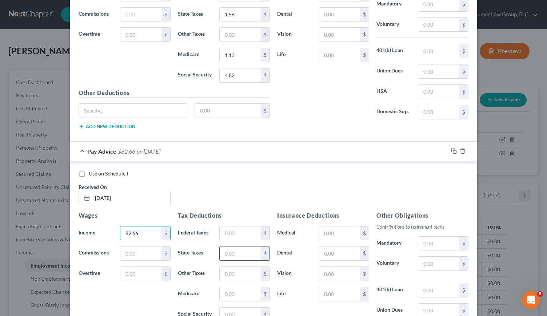
click at [230, 246] on input "text" at bounding box center [240, 253] width 41 height 14
type input "1.65"
click at [233, 287] on input "text" at bounding box center [240, 294] width 41 height 14
type input "1.2"
click at [235, 308] on input "text" at bounding box center [240, 315] width 41 height 14
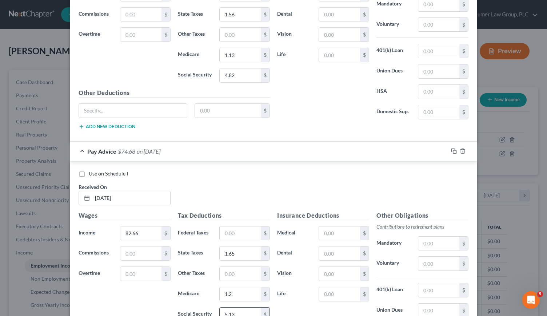
scroll to position [5668, 0]
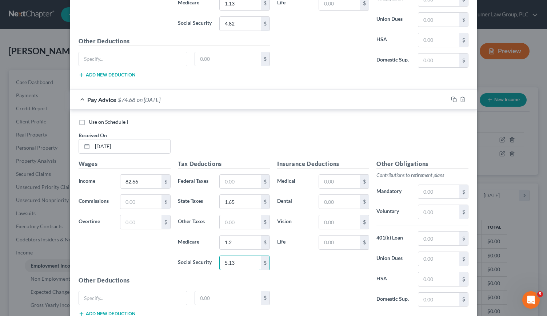
type input "5.13"
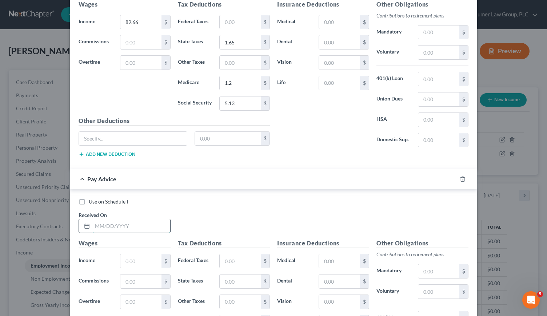
click at [100, 219] on input "text" at bounding box center [131, 226] width 78 height 14
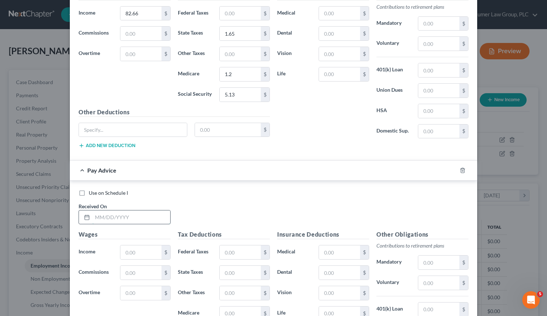
scroll to position [5836, 0]
type input "[DATE]"
click at [134, 245] on input "text" at bounding box center [140, 252] width 41 height 14
type input "141.14"
click at [221, 266] on input "text" at bounding box center [240, 273] width 41 height 14
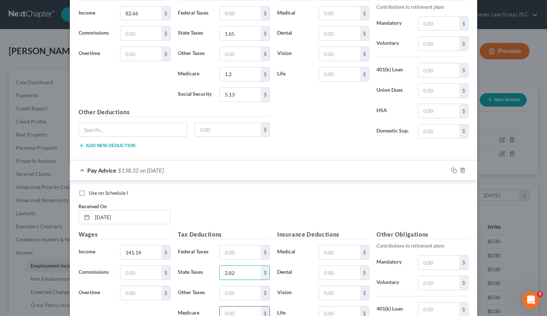
type input "2.82"
click at [239, 306] on input "text" at bounding box center [240, 313] width 41 height 14
type input "2.05"
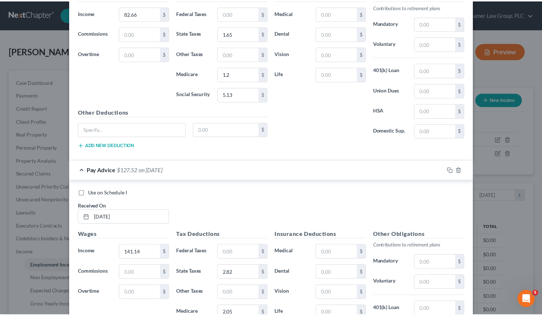
scroll to position [5905, 0]
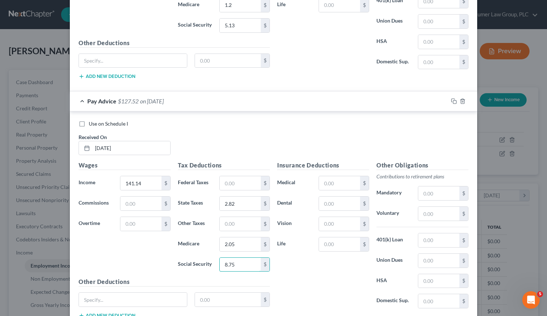
type input "8.75"
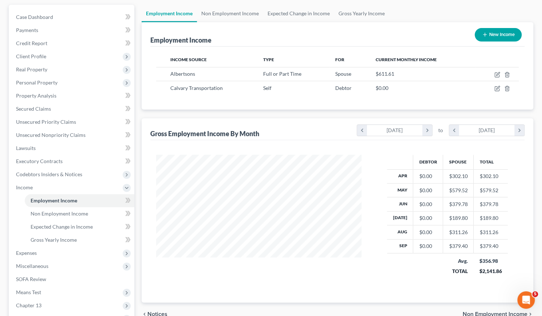
scroll to position [66, 0]
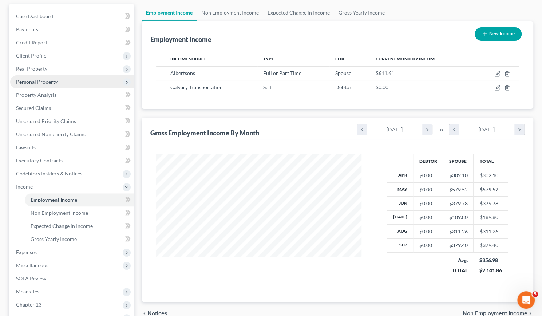
click at [32, 83] on span "Personal Property" at bounding box center [36, 82] width 41 height 6
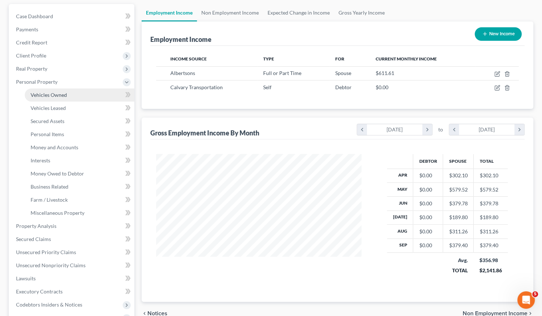
click at [36, 94] on span "Vehicles Owned" at bounding box center [49, 95] width 36 height 6
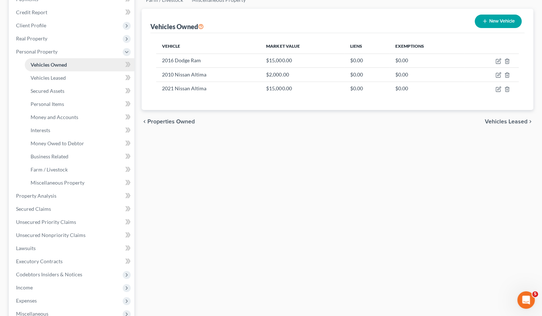
scroll to position [98, 0]
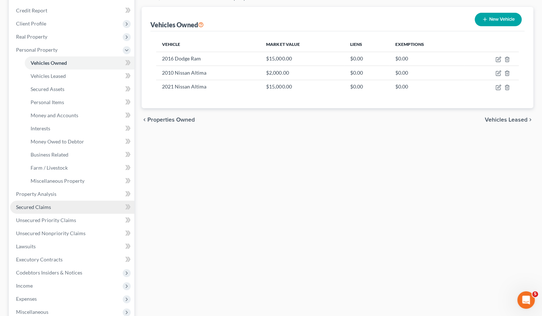
click at [40, 207] on span "Secured Claims" at bounding box center [33, 207] width 35 height 6
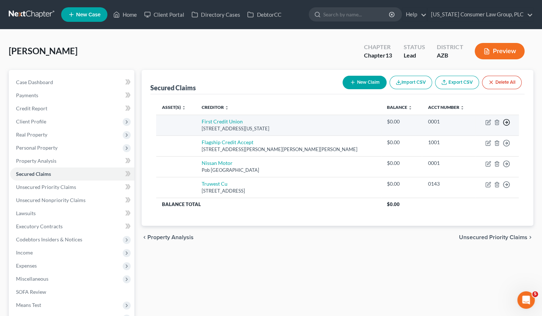
click at [507, 122] on line "button" at bounding box center [506, 122] width 3 height 0
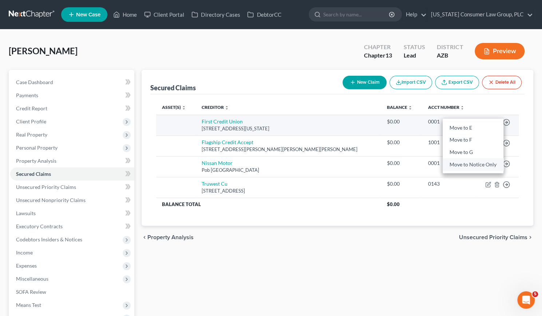
click at [485, 163] on link "Move to Notice Only" at bounding box center [473, 164] width 61 height 12
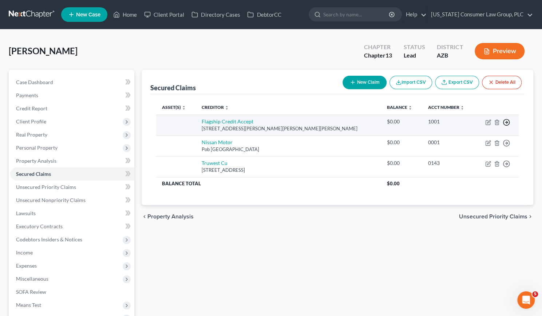
click at [507, 121] on polyline "button" at bounding box center [506, 122] width 1 height 3
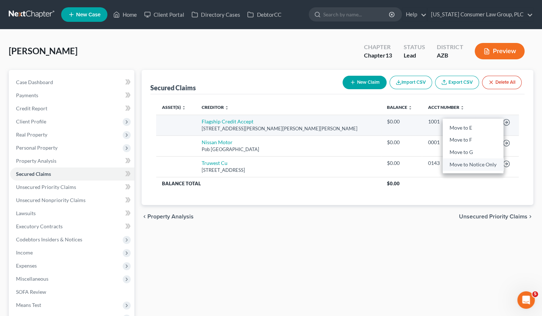
click at [491, 162] on link "Move to Notice Only" at bounding box center [473, 164] width 61 height 12
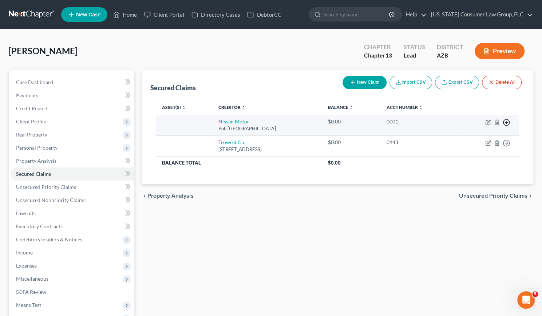
click at [506, 119] on icon "button" at bounding box center [506, 122] width 7 height 7
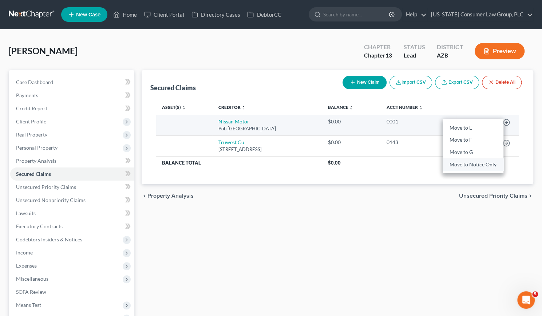
click at [491, 164] on link "Move to Notice Only" at bounding box center [473, 164] width 61 height 12
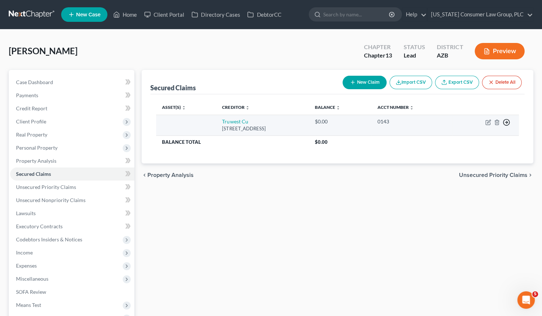
click at [506, 123] on polyline "button" at bounding box center [506, 122] width 1 height 3
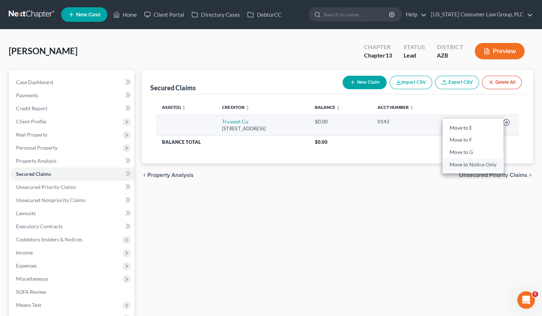
click at [487, 165] on link "Move to Notice Only" at bounding box center [473, 164] width 61 height 12
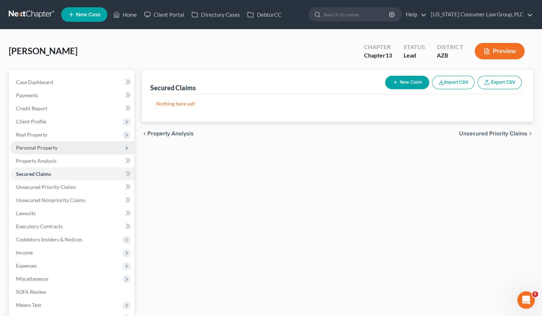
click at [51, 145] on span "Personal Property" at bounding box center [36, 147] width 41 height 6
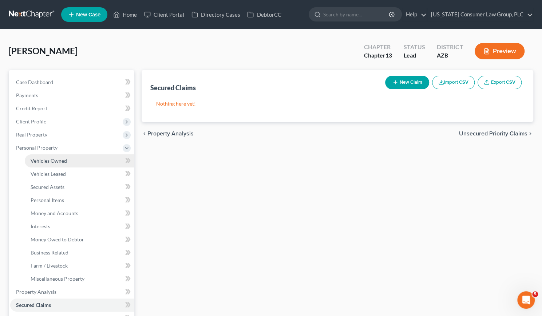
click at [52, 165] on link "Vehicles Owned" at bounding box center [80, 160] width 110 height 13
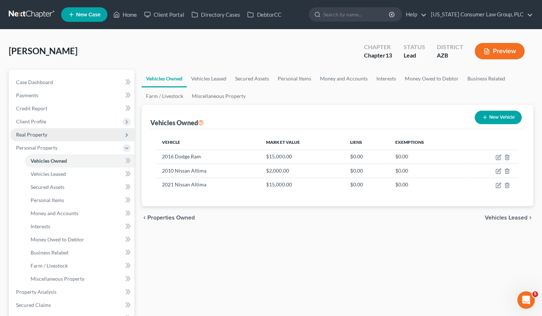
click at [44, 131] on span "Real Property" at bounding box center [31, 134] width 31 height 6
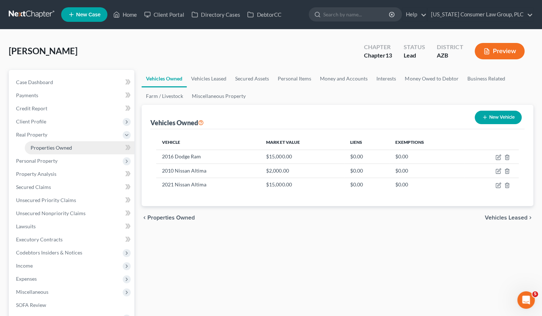
click at [48, 145] on span "Properties Owned" at bounding box center [51, 147] width 41 height 6
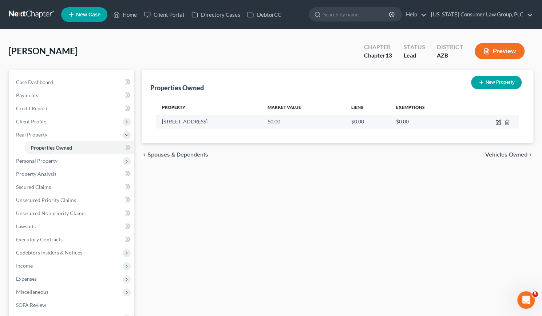
click at [496, 123] on icon "button" at bounding box center [498, 122] width 4 height 4
select select "3"
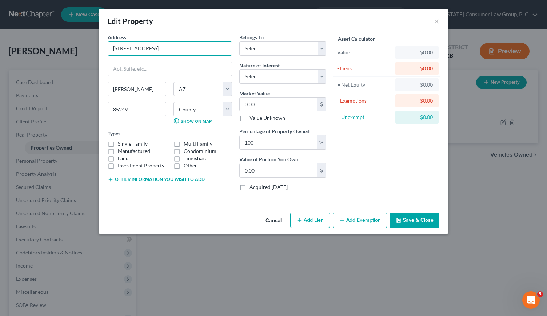
drag, startPoint x: 174, startPoint y: 48, endPoint x: 95, endPoint y: 51, distance: 79.0
click at [95, 51] on div "Edit Property × Address * 6132 [GEOGRAPHIC_DATA] [PERSON_NAME][GEOGRAPHIC_DATA]…" at bounding box center [273, 158] width 547 height 316
type input "3"
type input "3.00"
type input "38"
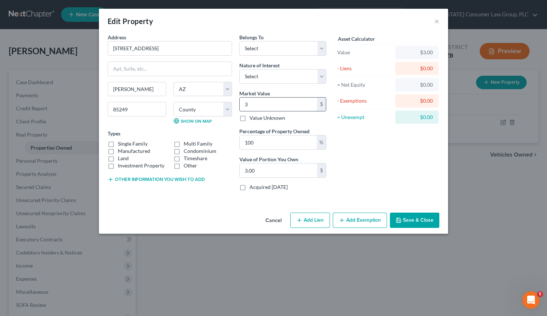
type input "38.00"
type input "389"
type input "389.00"
type input "3898"
type input "3,898.00"
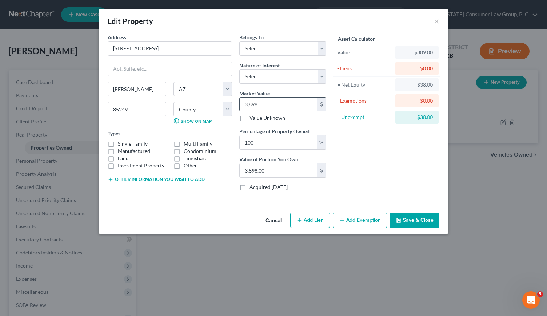
type input "3,8980"
type input "38,980.00"
type input "38,9800"
type input "389,800.00"
type input "389,80"
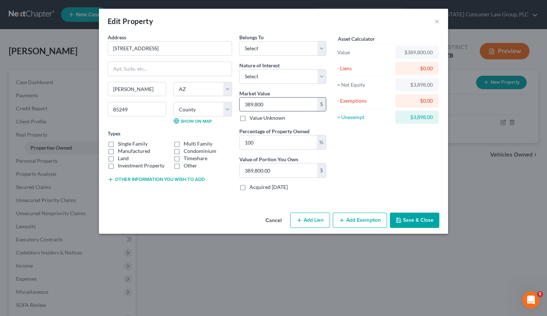
type input "38,980.00"
type input "3,898"
type input "3,898.00"
type input "3,89"
type input "389.00"
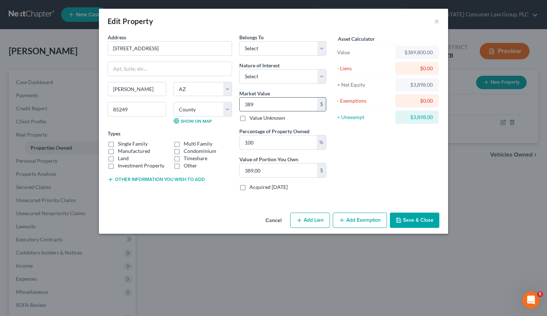
type input "38"
type input "38.00"
type input "3"
type input "3.00"
type input "0"
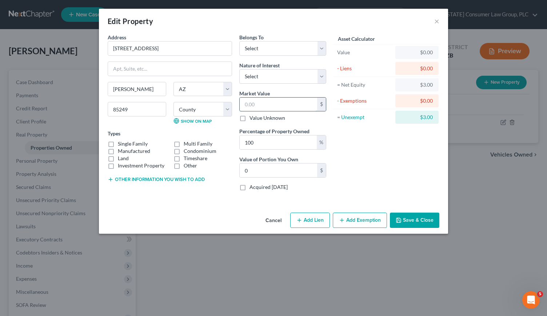
type input "4"
type input "4.00"
type input "48"
type input "48.00"
type input "489"
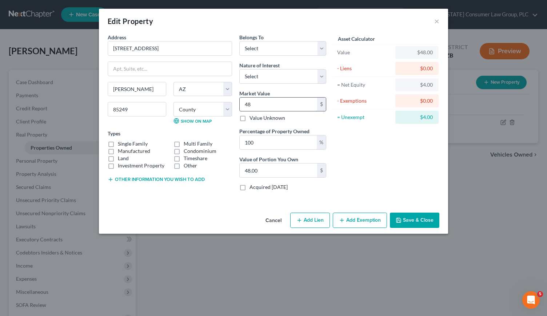
type input "489.00"
type input "4898"
type input "4,898.00"
type input "4,8980"
type input "48,980.00"
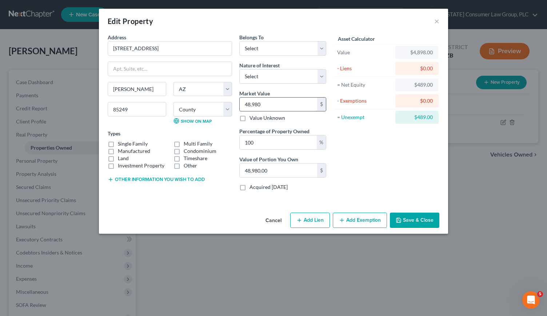
type input "48,9800"
type input "489,800.00"
type input "489,800"
click at [324, 47] on select "Select Debtor 1 Only Debtor 2 Only Debtor 1 And Debtor 2 Only At Least One Of T…" at bounding box center [282, 48] width 87 height 15
select select "2"
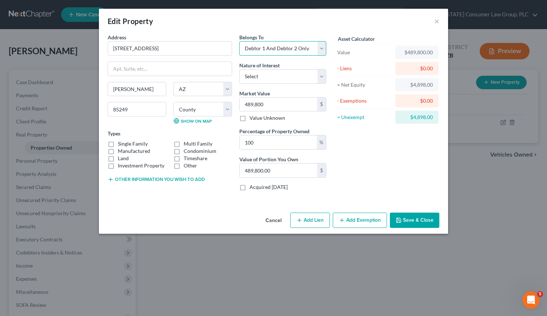
click at [239, 41] on select "Select Debtor 1 Only Debtor 2 Only Debtor 1 And Debtor 2 Only At Least One Of T…" at bounding box center [282, 48] width 87 height 15
click at [318, 78] on select "Select Fee Simple Joint Tenant Life Estate Equitable Interest Future Interest T…" at bounding box center [282, 76] width 87 height 15
select select "0"
click at [239, 69] on select "Select Fee Simple Joint Tenant Life Estate Equitable Interest Future Interest T…" at bounding box center [282, 76] width 87 height 15
click at [407, 218] on button "Save & Close" at bounding box center [415, 220] width 50 height 15
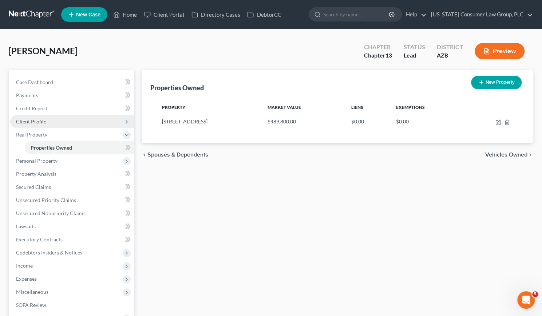
click at [35, 119] on span "Client Profile" at bounding box center [31, 121] width 30 height 6
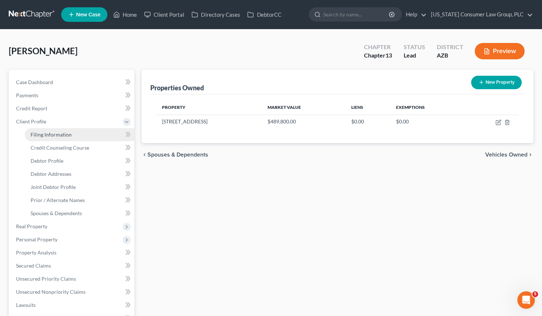
click at [41, 131] on span "Filing Information" at bounding box center [51, 134] width 41 height 6
select select "1"
select select "3"
select select "4"
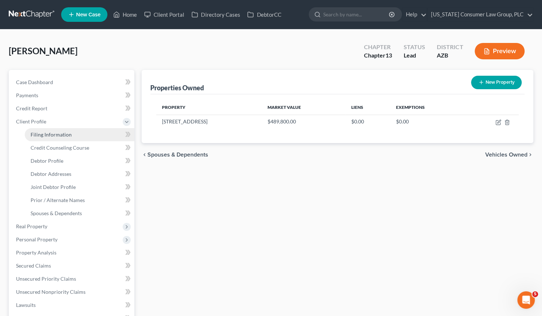
select select "0"
select select "3"
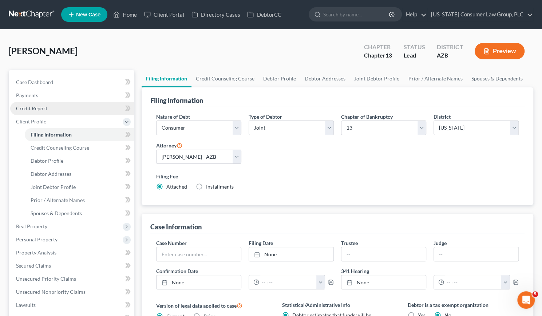
click at [37, 107] on span "Credit Report" at bounding box center [31, 108] width 31 height 6
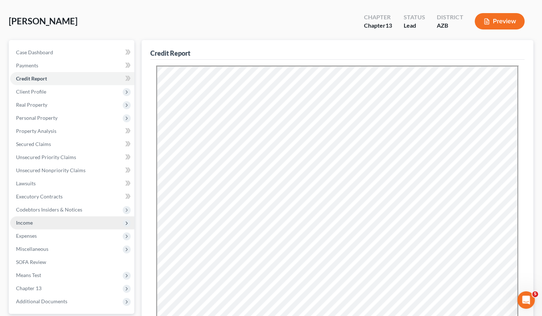
scroll to position [30, 0]
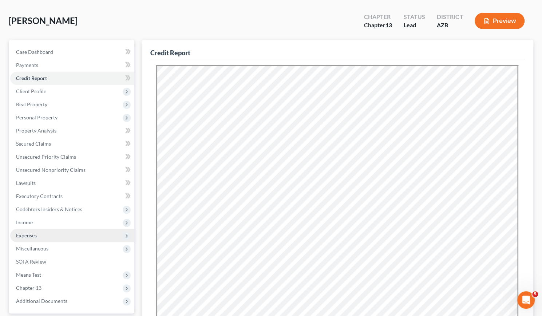
click at [39, 235] on span "Expenses" at bounding box center [72, 235] width 124 height 13
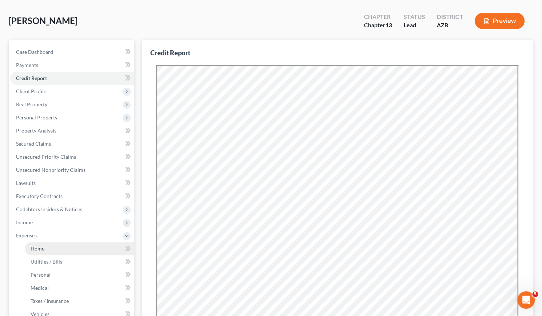
click at [39, 246] on span "Home" at bounding box center [38, 248] width 14 height 6
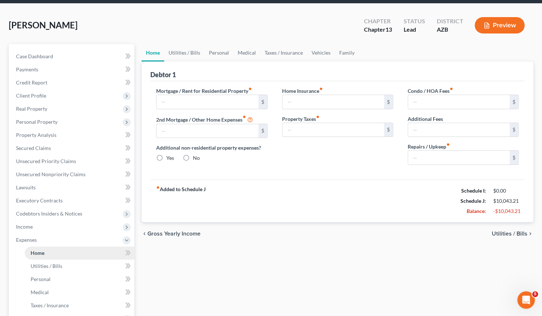
type input "2,612.50"
type input "0.00"
radio input "true"
type input "0.00"
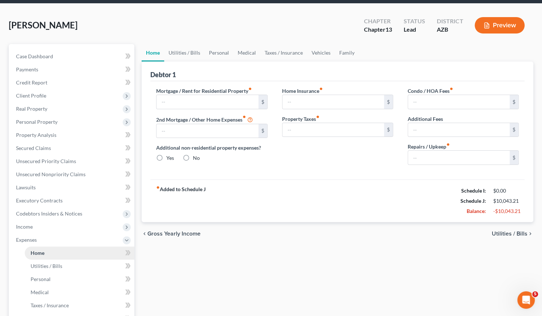
type input "0.00"
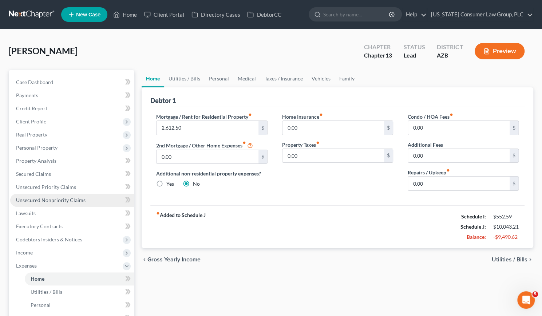
click at [44, 199] on span "Unsecured Nonpriority Claims" at bounding box center [51, 200] width 70 height 6
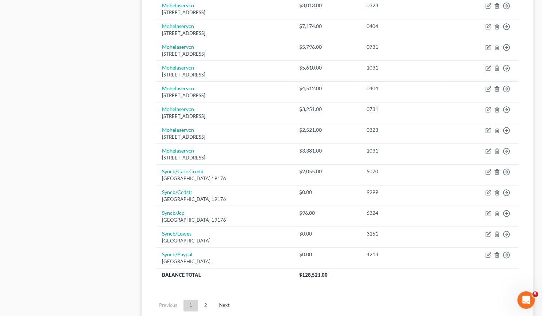
scroll to position [470, 0]
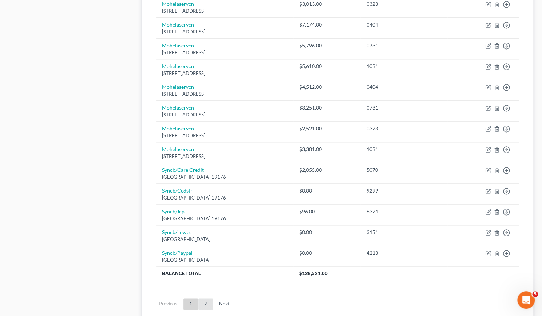
click at [206, 301] on link "2" at bounding box center [205, 304] width 15 height 12
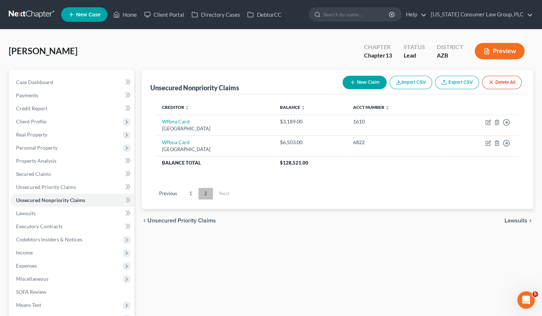
scroll to position [0, 0]
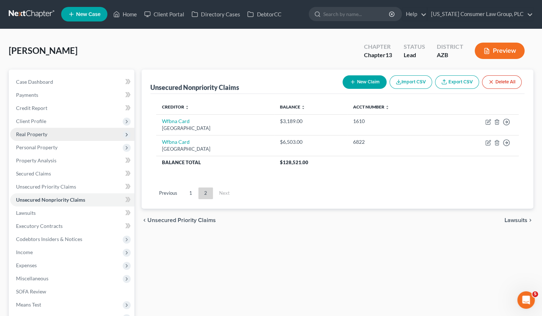
click at [45, 131] on span "Real Property" at bounding box center [31, 134] width 31 height 6
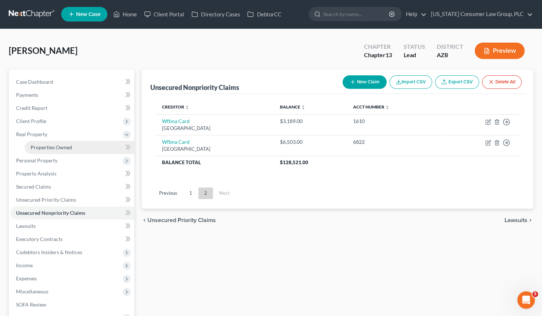
click at [48, 144] on span "Properties Owned" at bounding box center [51, 147] width 41 height 6
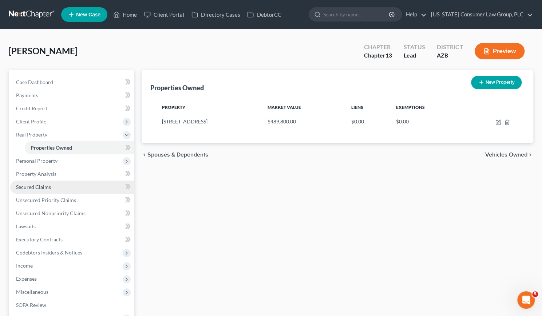
click at [43, 187] on span "Secured Claims" at bounding box center [33, 187] width 35 height 6
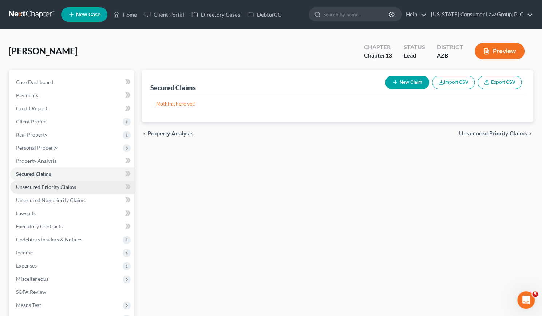
click at [50, 185] on span "Unsecured Priority Claims" at bounding box center [46, 187] width 60 height 6
